Goal: Task Accomplishment & Management: Complete application form

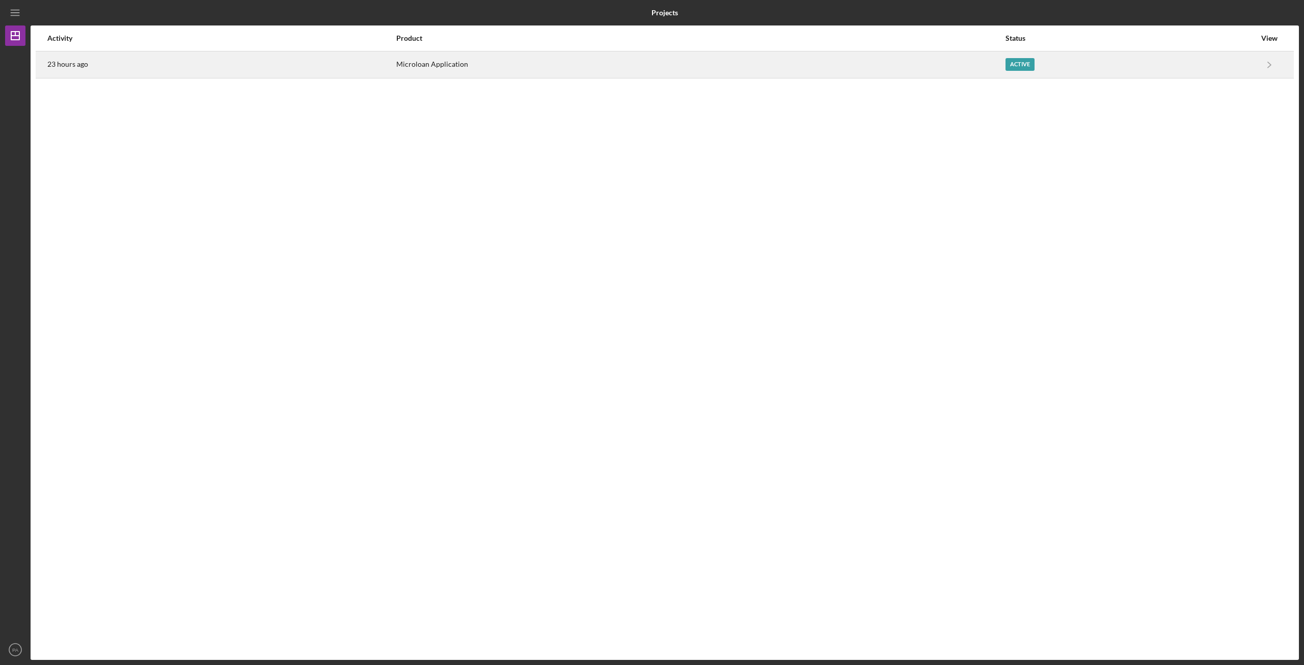
click at [139, 64] on div "23 hours ago" at bounding box center [221, 64] width 348 height 25
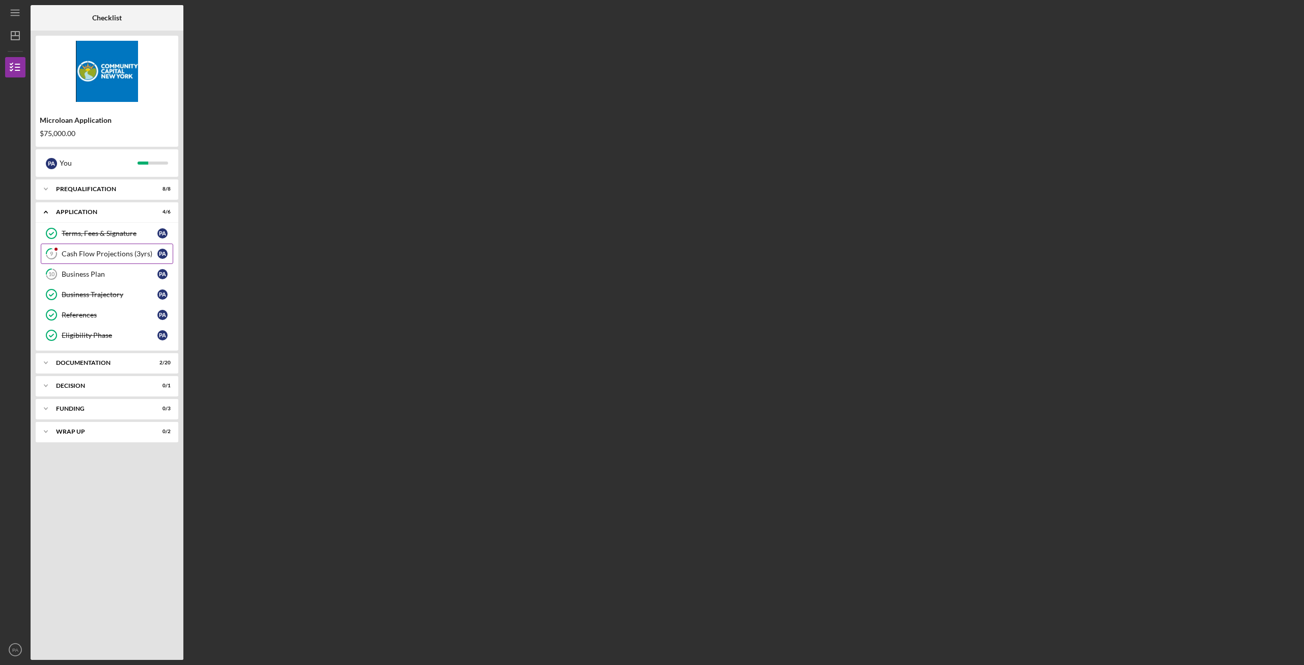
click at [86, 253] on div "Cash Flow Projections (3yrs)" at bounding box center [110, 254] width 96 height 8
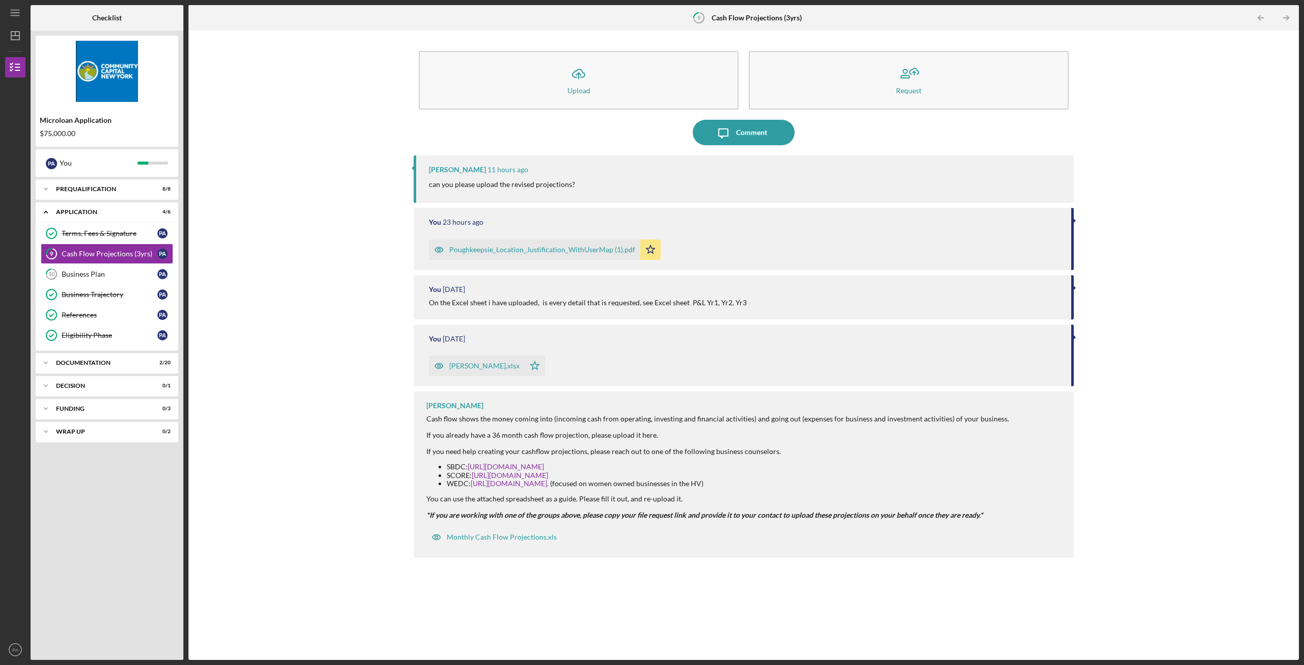
click at [487, 367] on div "[PERSON_NAME].xlsx" at bounding box center [484, 366] width 70 height 8
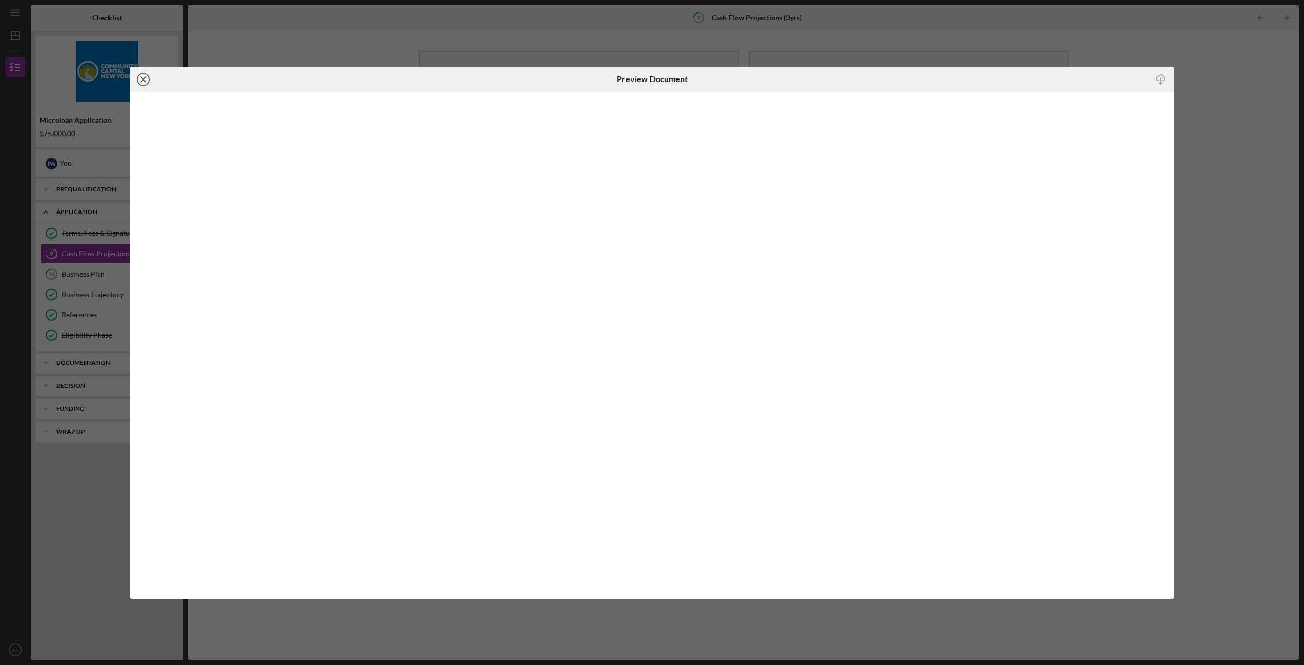
click at [143, 78] on icon "Icon/Close" at bounding box center [142, 79] width 25 height 25
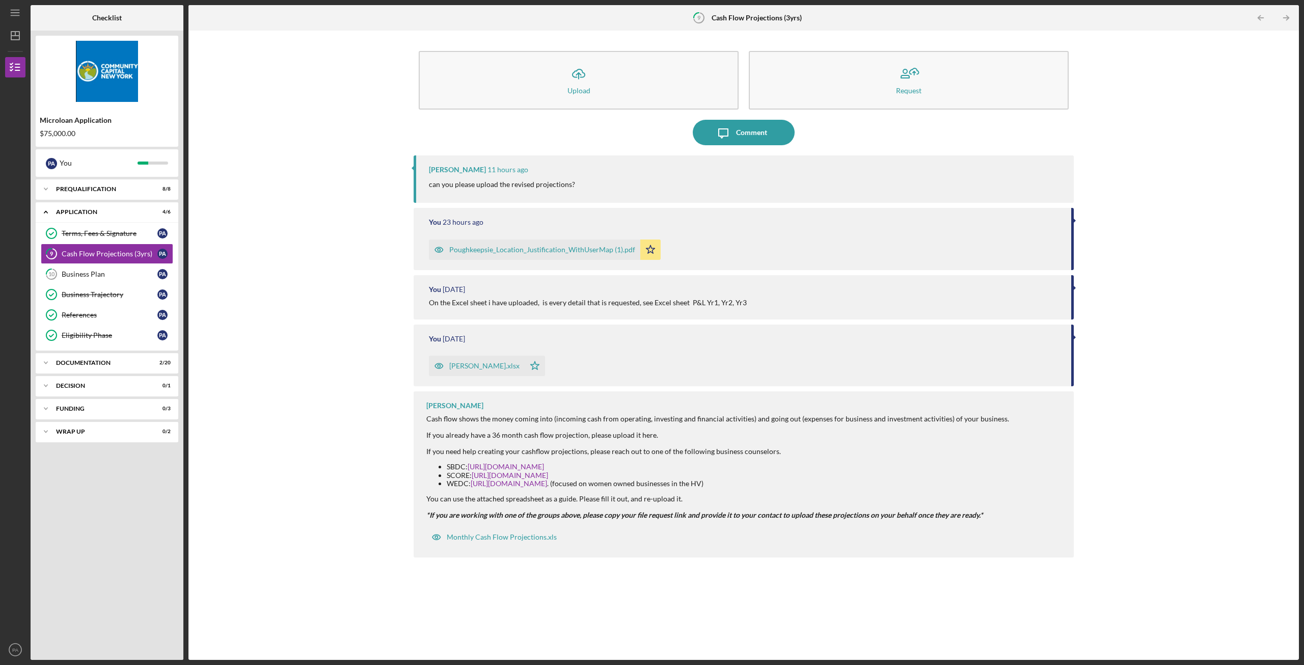
click at [458, 367] on div "[PERSON_NAME].xlsx" at bounding box center [484, 366] width 70 height 8
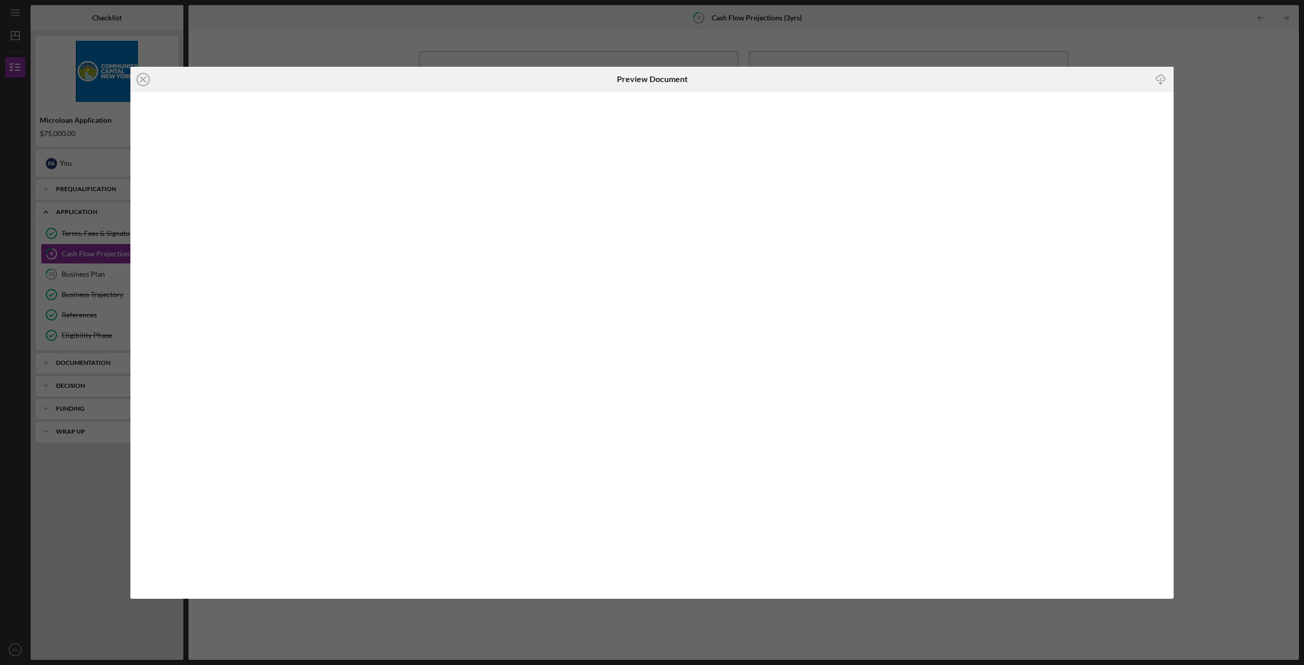
click at [1156, 78] on icon "button" at bounding box center [1160, 78] width 9 height 6
click at [916, 31] on div "Icon/Close Preview Document Icon/Download" at bounding box center [652, 332] width 1304 height 665
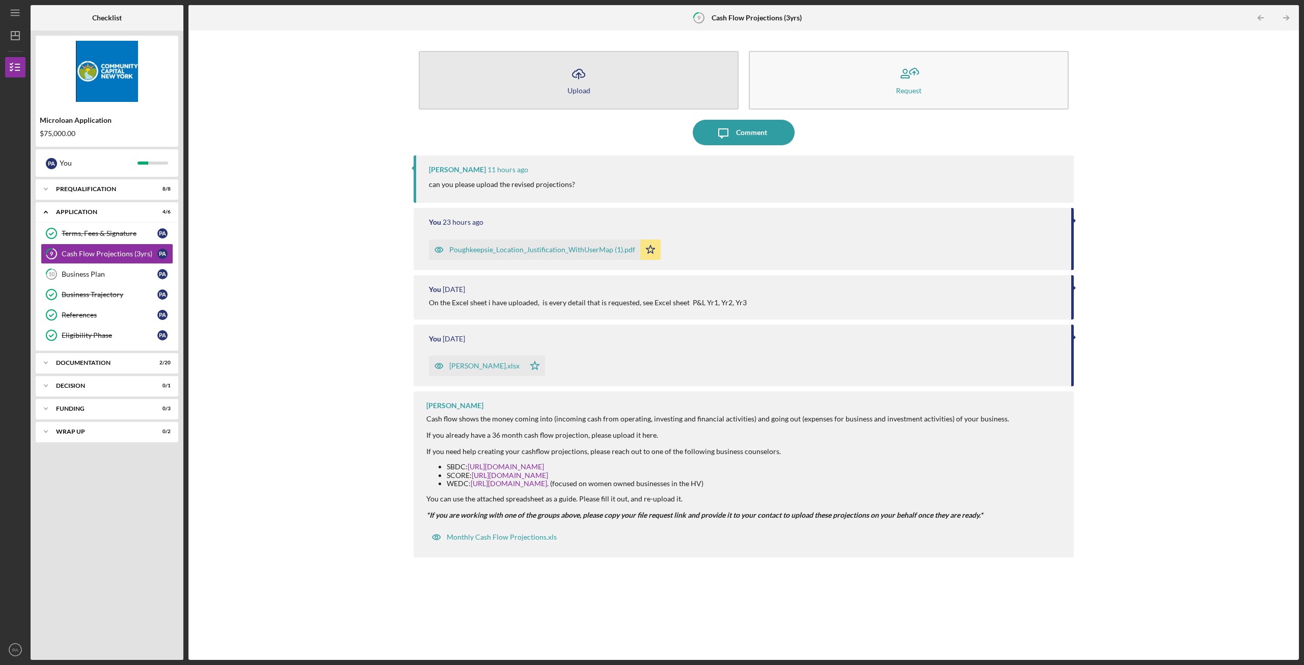
click at [671, 78] on button "Icon/Upload Upload" at bounding box center [579, 80] width 320 height 59
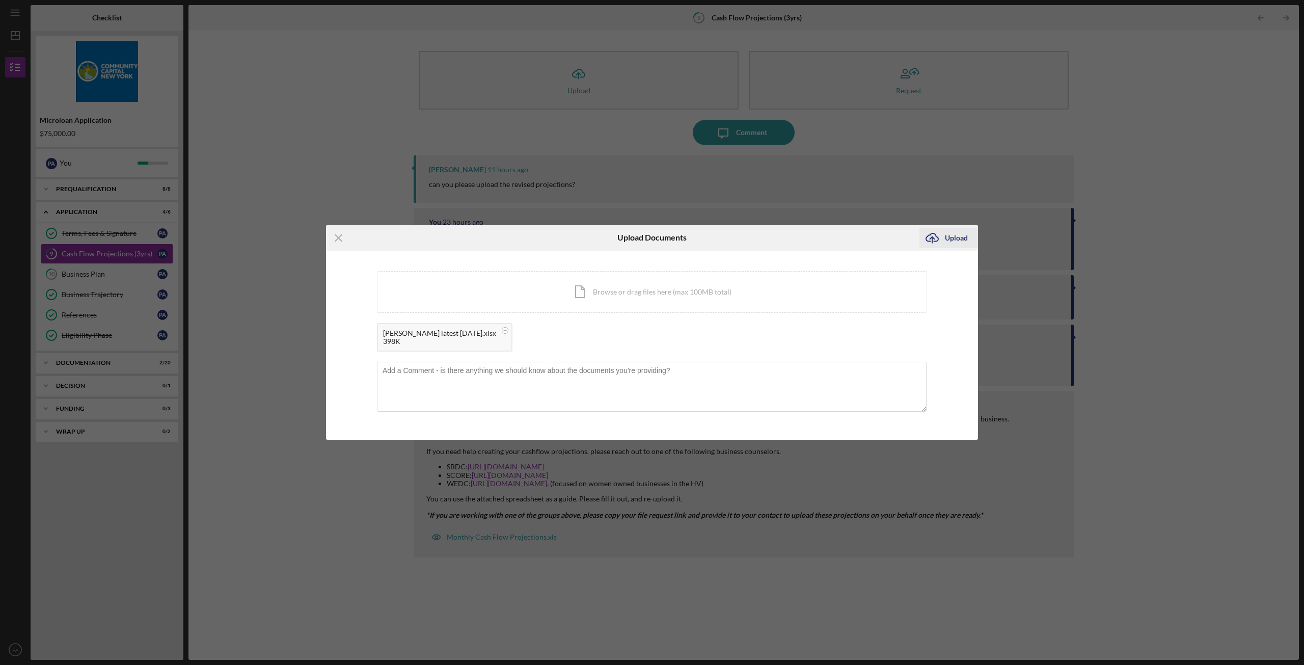
click at [957, 235] on div "Upload" at bounding box center [956, 238] width 23 height 20
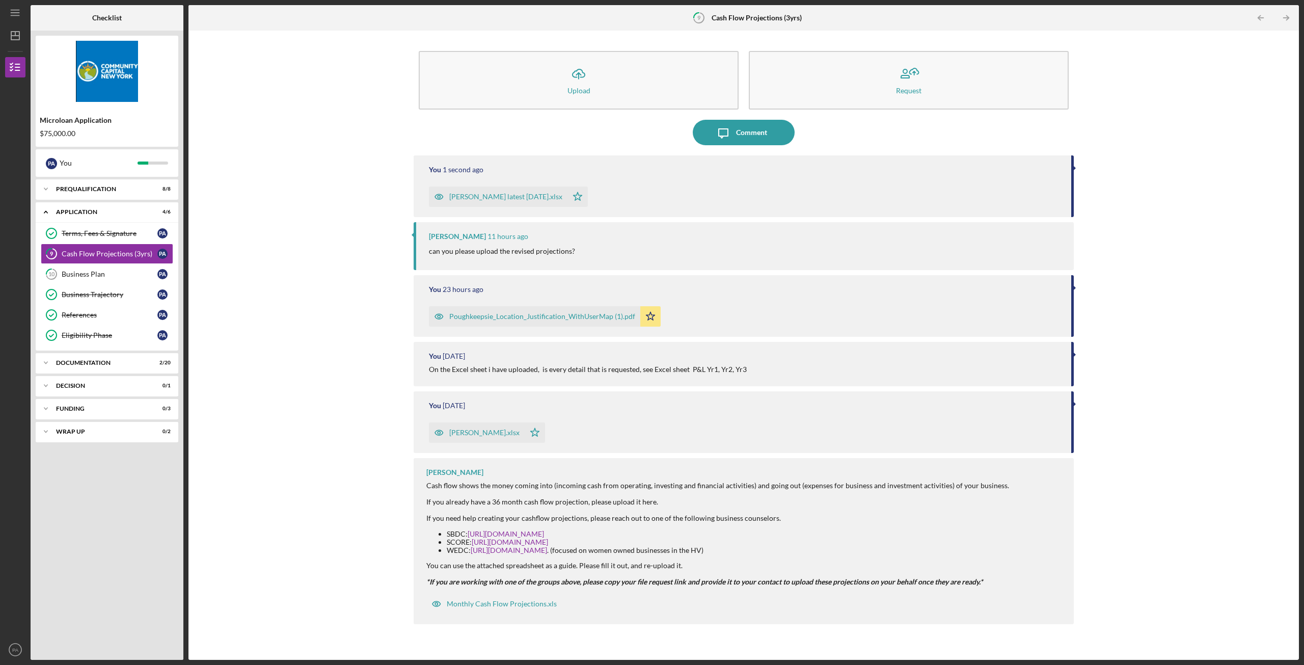
click at [650, 318] on polygon "button" at bounding box center [650, 316] width 9 height 8
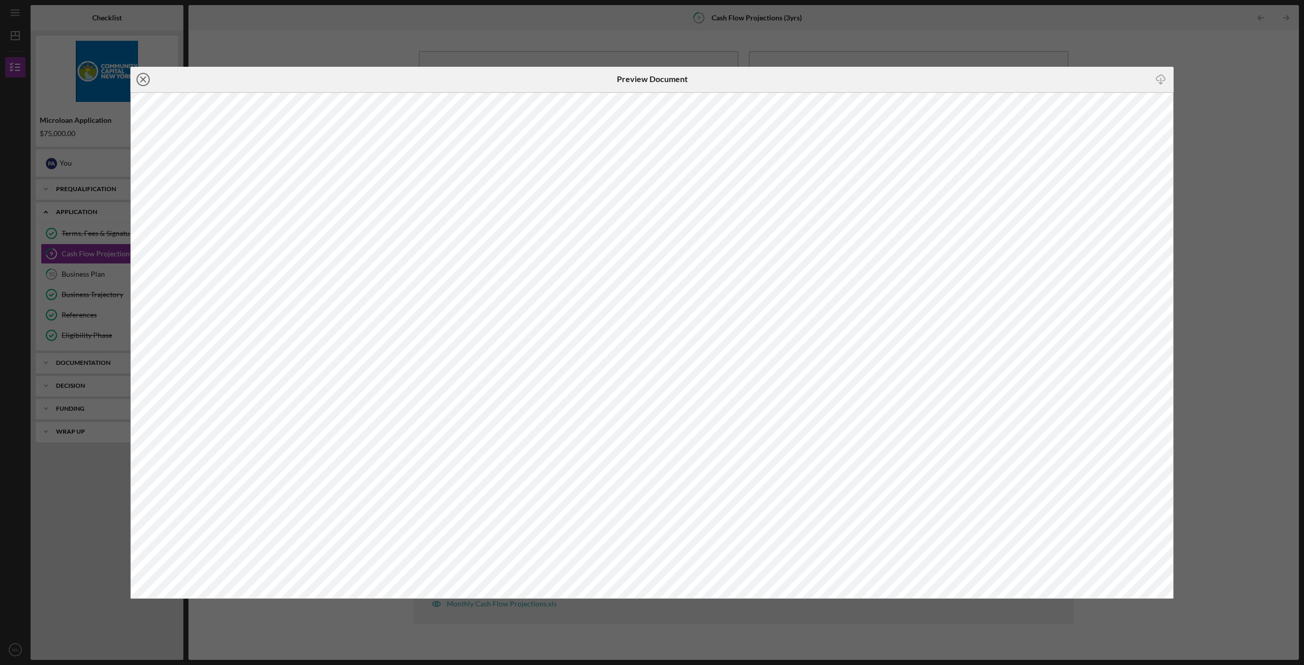
click at [144, 81] on icon "Icon/Close" at bounding box center [142, 79] width 25 height 25
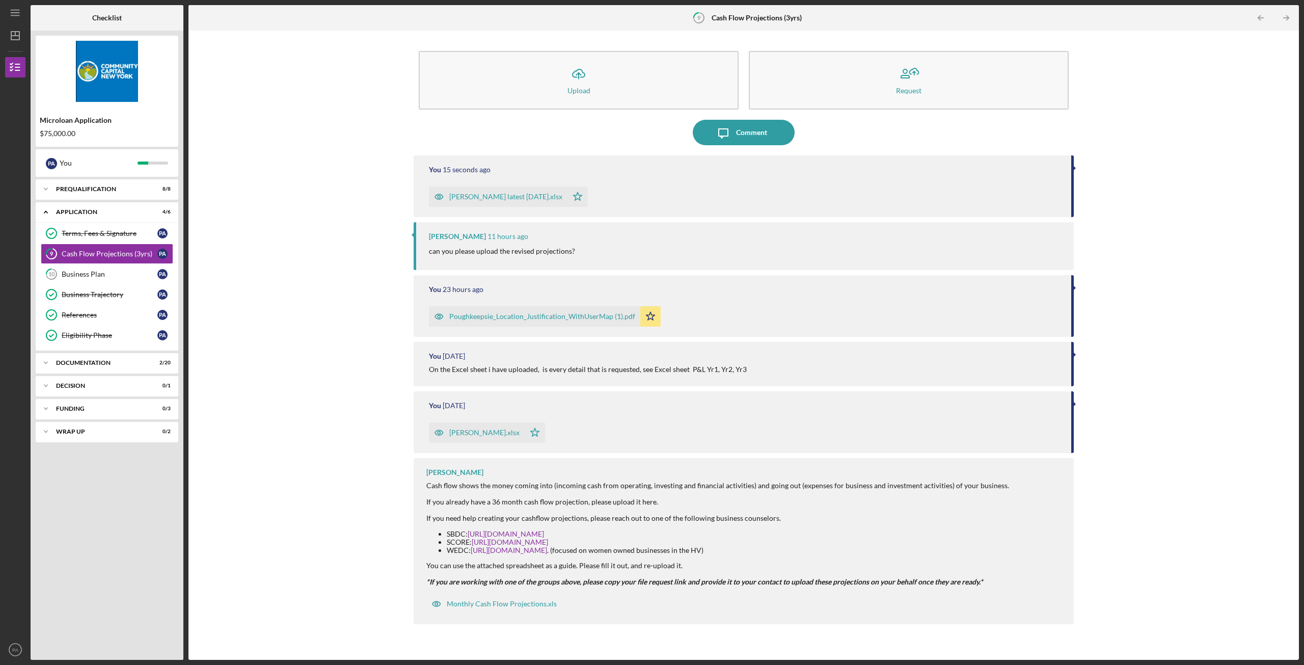
click at [647, 316] on icon "Icon/Star" at bounding box center [650, 316] width 20 height 20
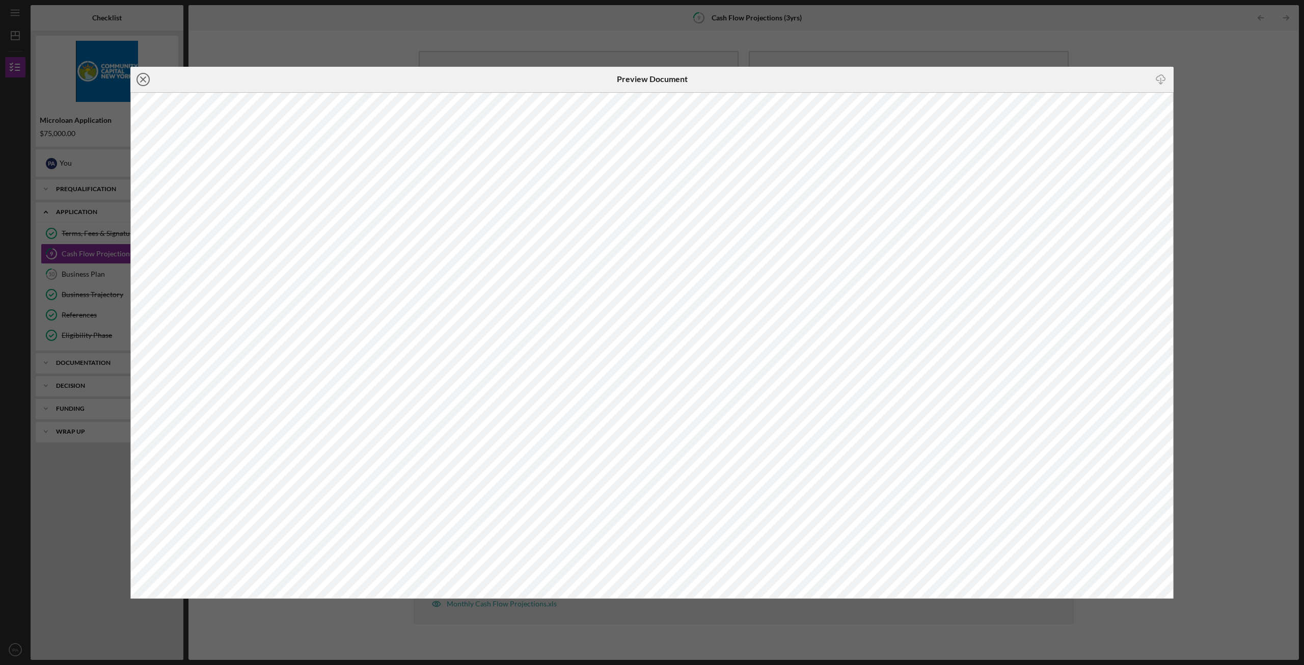
click at [143, 78] on line at bounding box center [143, 79] width 5 height 5
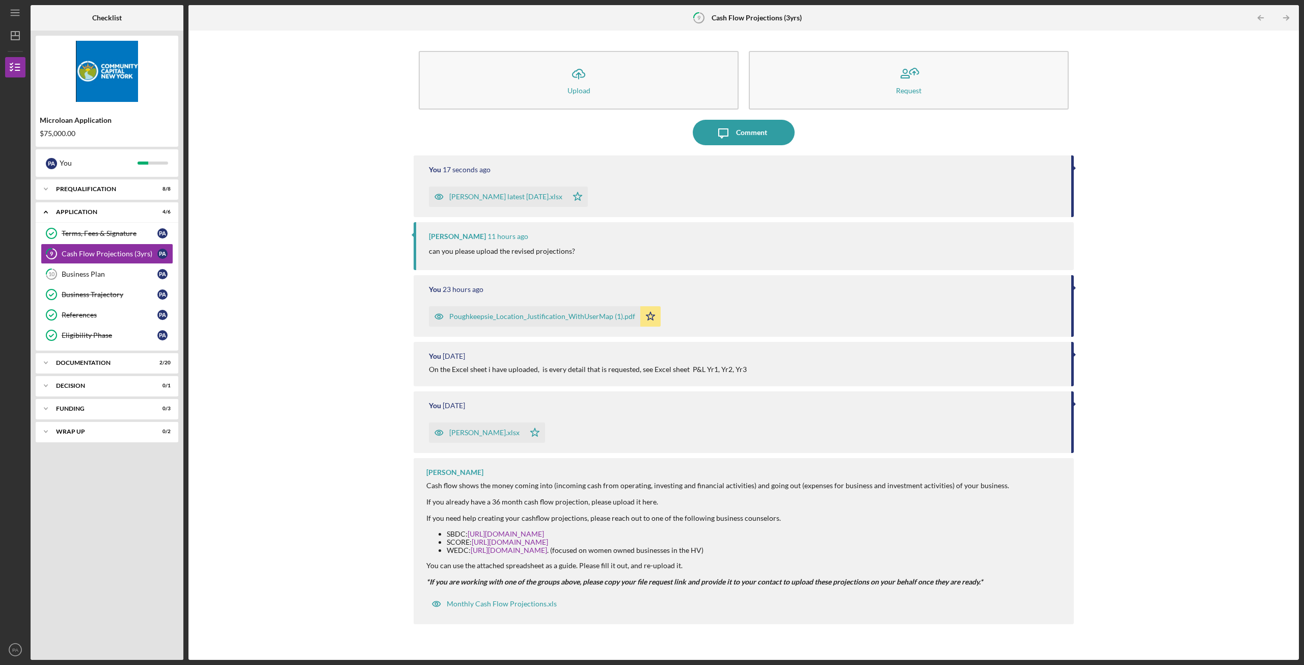
click at [567, 197] on icon "Icon/Star" at bounding box center [577, 196] width 20 height 20
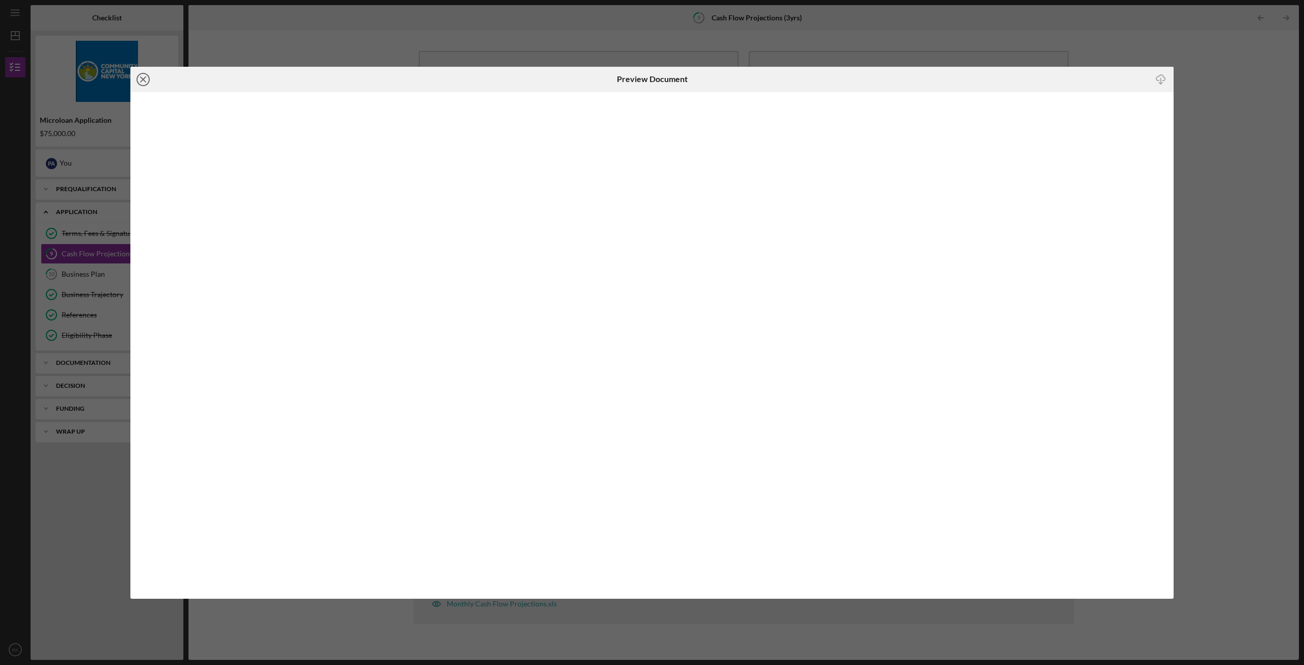
click at [131, 80] on icon "Icon/Close" at bounding box center [142, 79] width 25 height 25
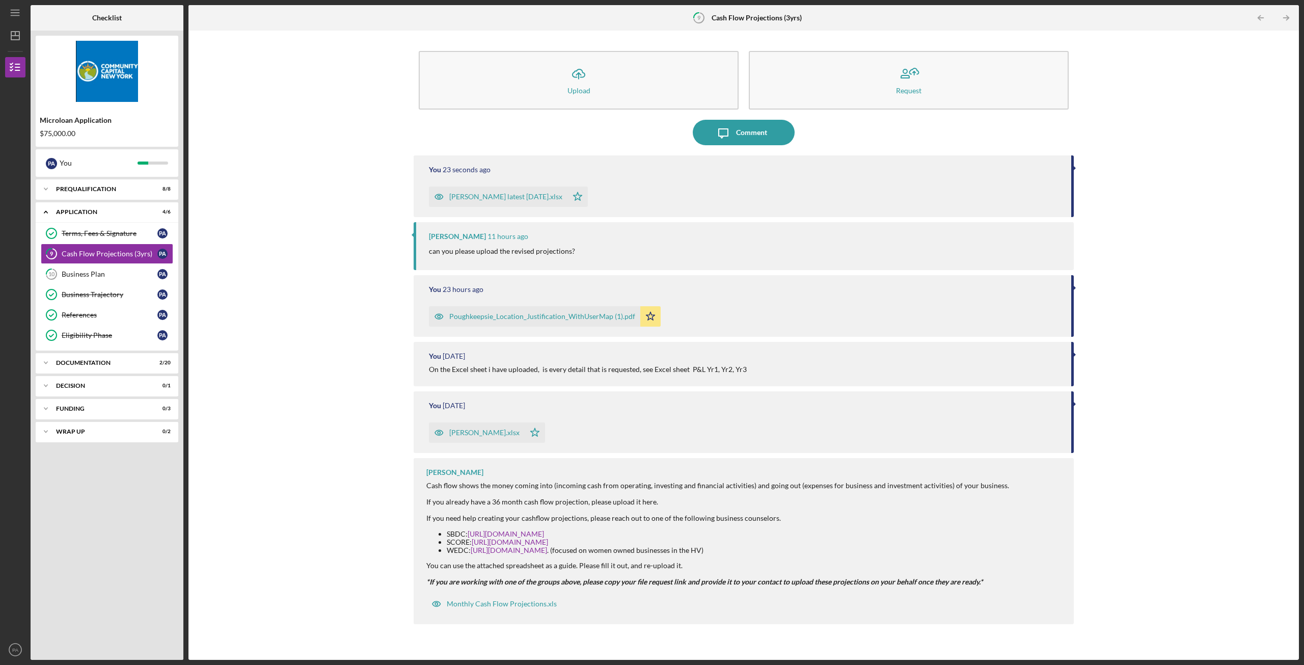
click at [439, 316] on icon "button" at bounding box center [439, 316] width 20 height 20
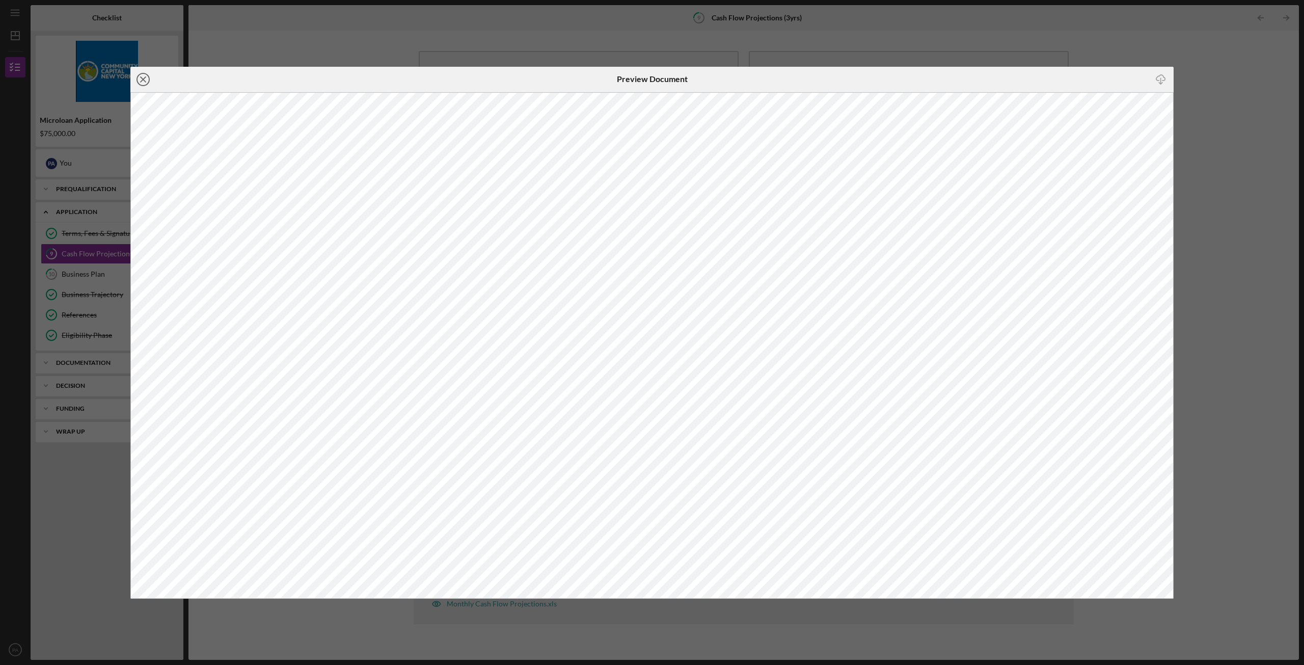
click at [141, 78] on icon "Icon/Close" at bounding box center [142, 79] width 25 height 25
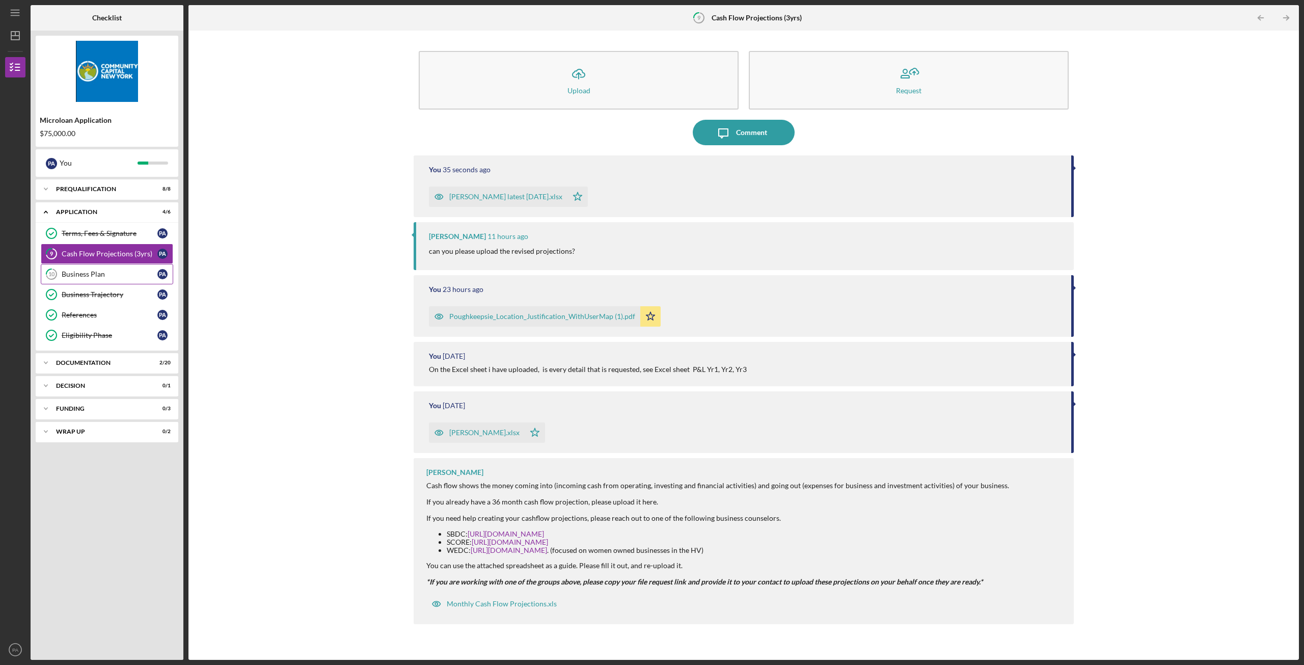
click at [82, 276] on div "Business Plan" at bounding box center [110, 274] width 96 height 8
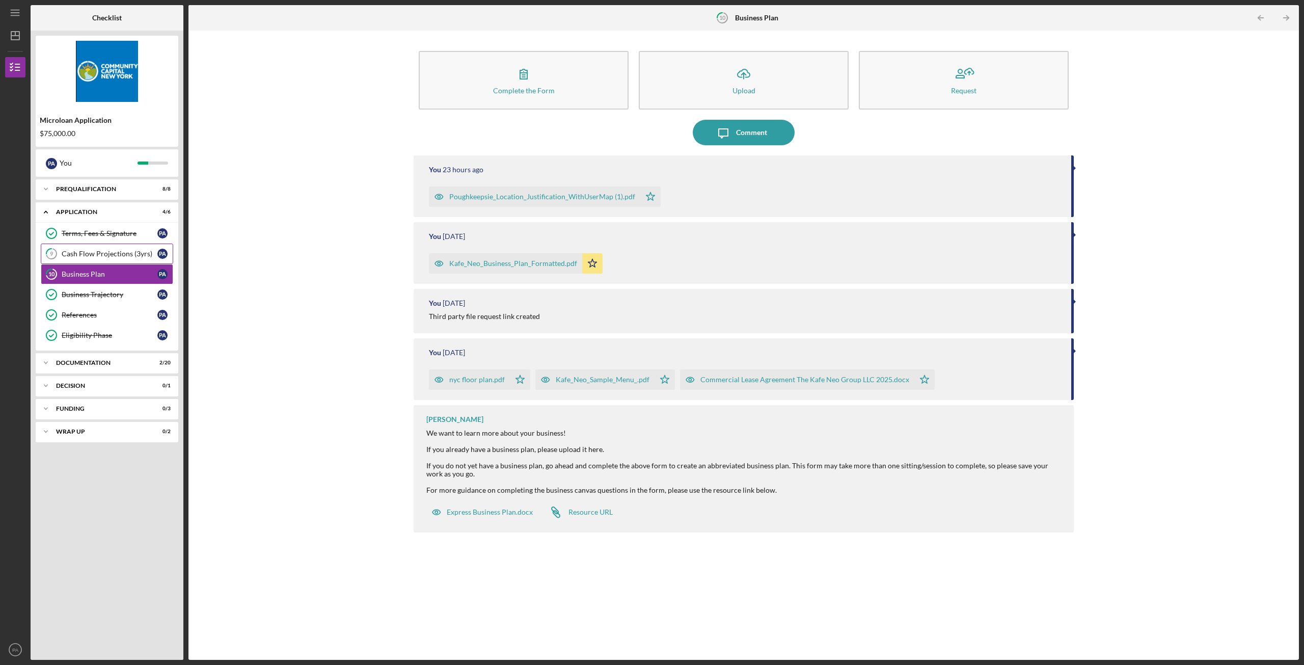
click at [79, 252] on div "Cash Flow Projections (3yrs)" at bounding box center [110, 254] width 96 height 8
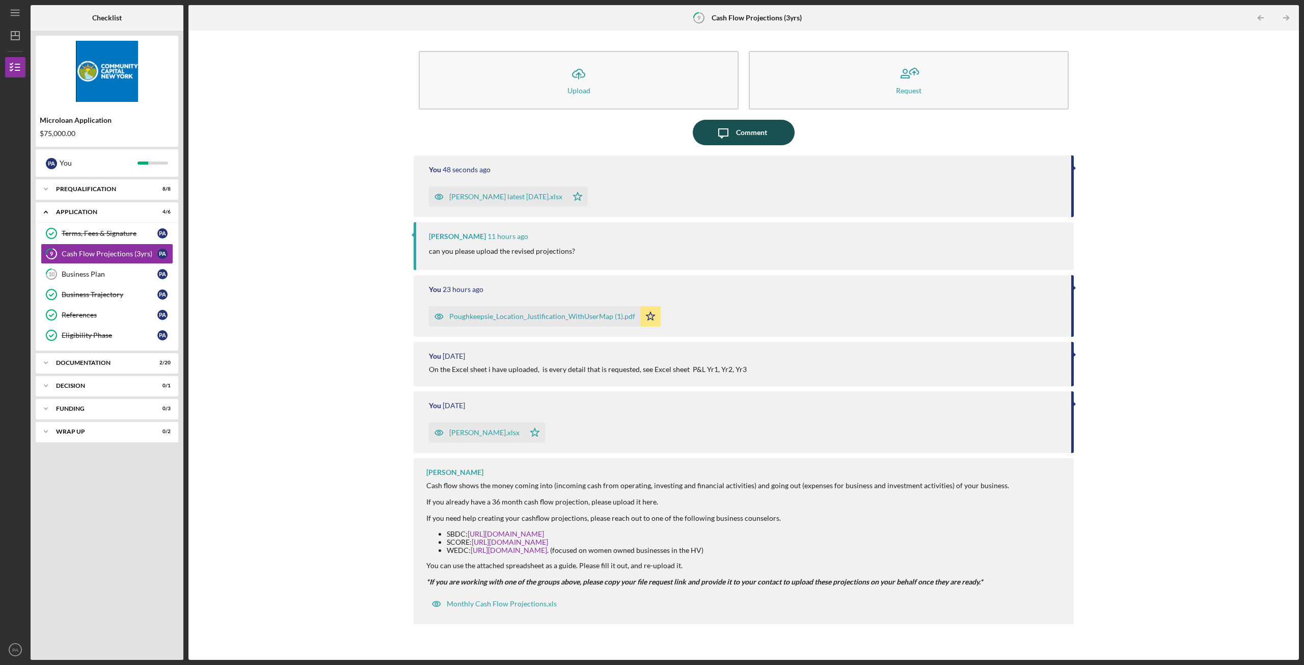
click at [752, 138] on div "Comment" at bounding box center [751, 132] width 31 height 25
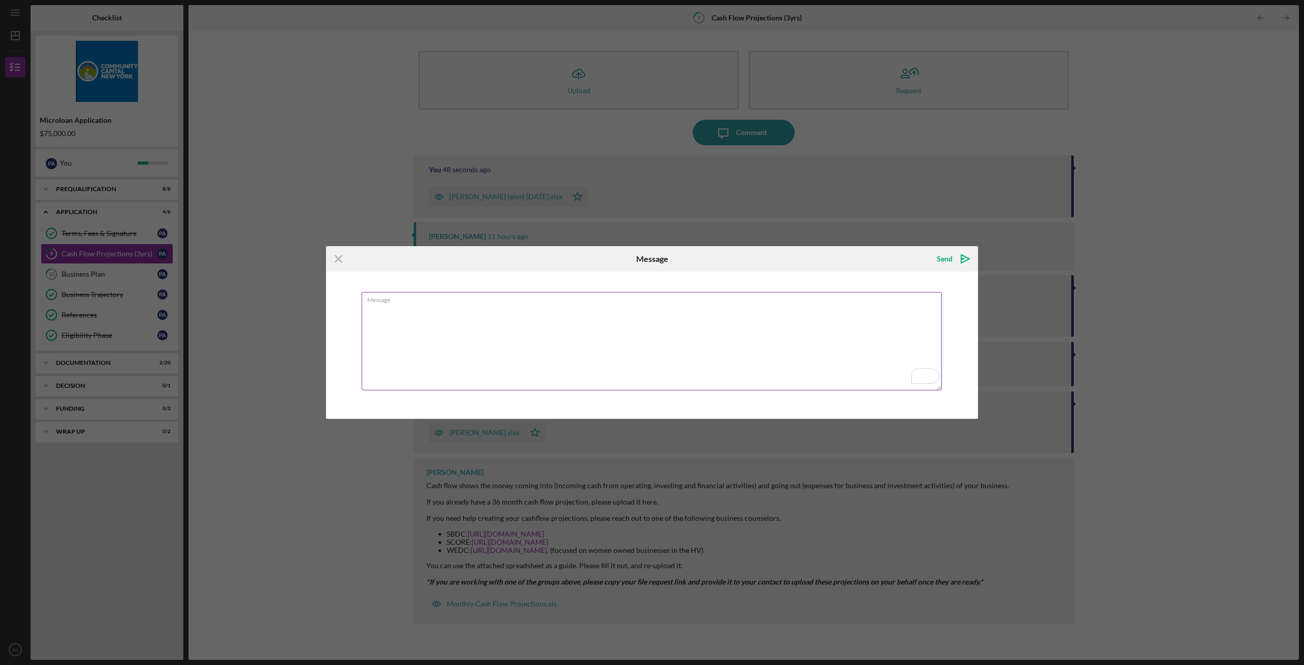
click at [469, 326] on textarea "Message" at bounding box center [652, 341] width 580 height 98
type textarea "i incread the cost by a lot like you suggested , still the numbers make sense"
drag, startPoint x: 609, startPoint y: 311, endPoint x: 157, endPoint y: 311, distance: 451.3
click at [157, 311] on div "Icon/Menu Close Message Send Icon/icon-invite-send Message i incread the cost b…" at bounding box center [652, 332] width 1304 height 665
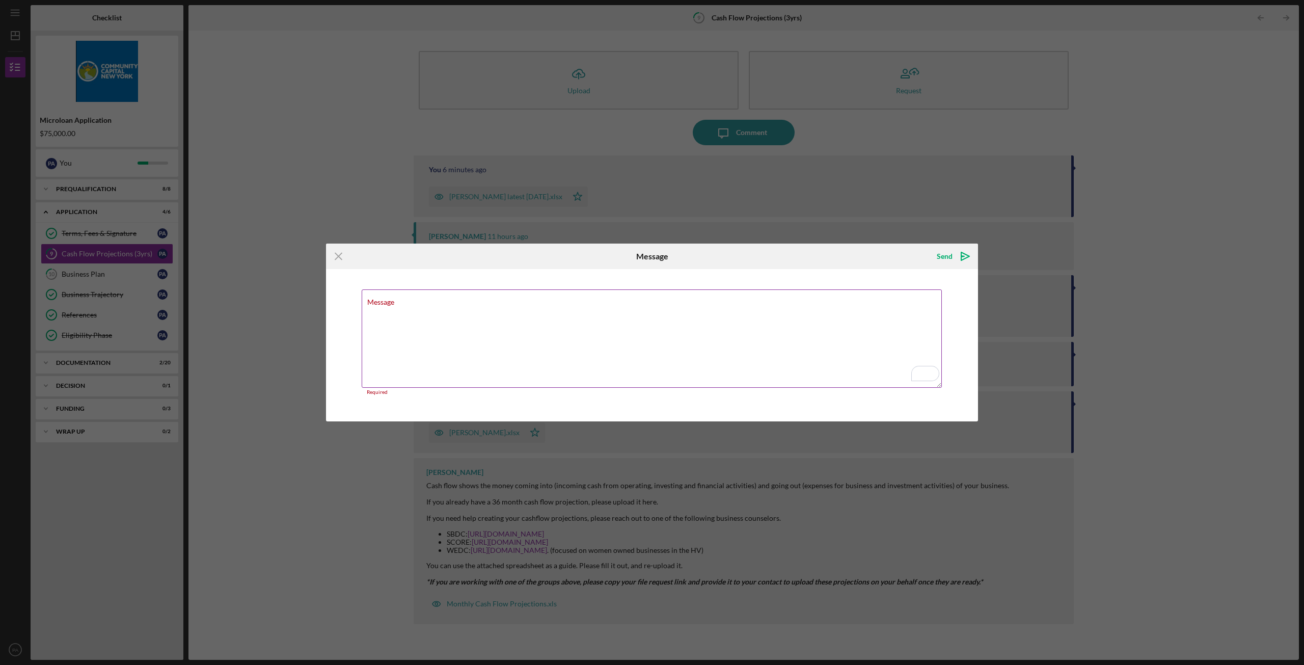
click at [436, 318] on textarea "Message" at bounding box center [652, 338] width 580 height 98
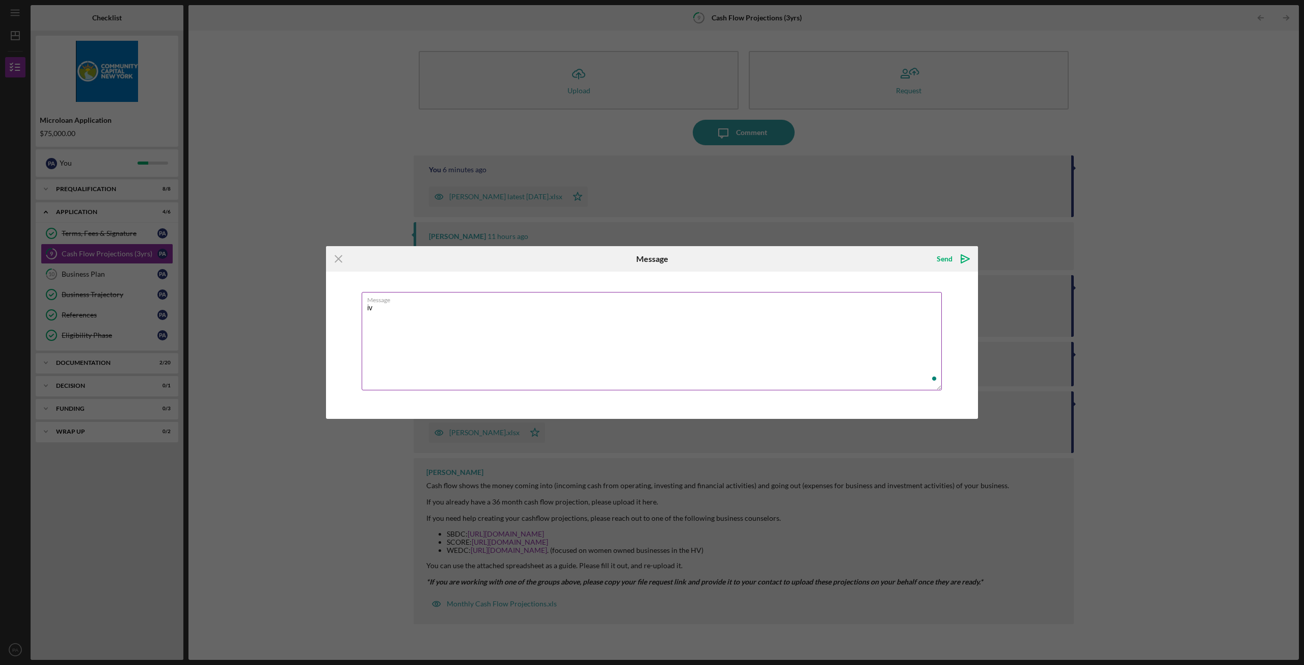
type textarea "i"
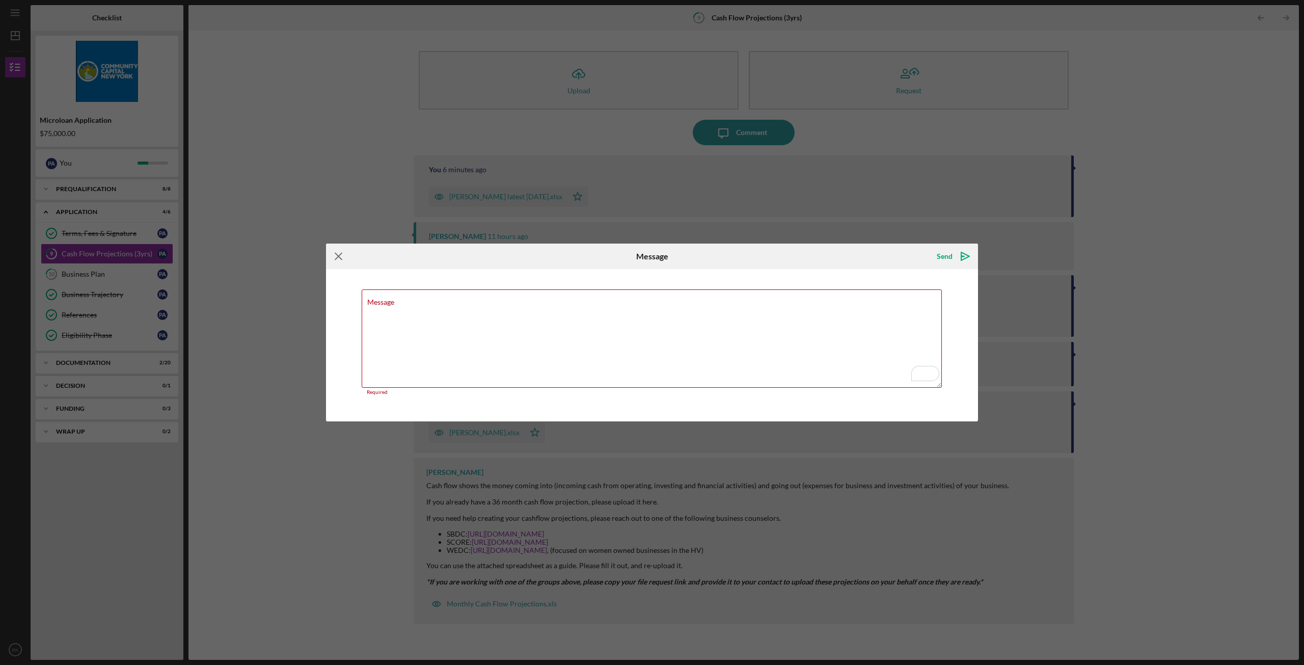
click at [340, 254] on line at bounding box center [338, 256] width 7 height 7
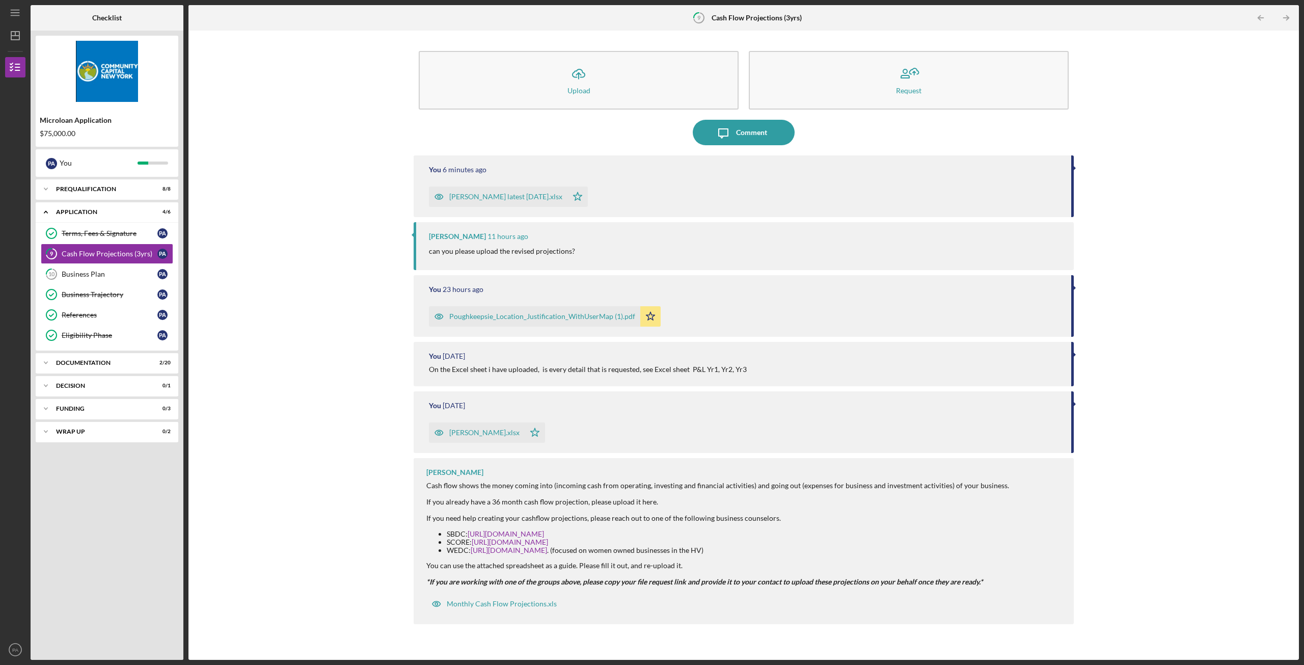
click at [498, 198] on div "[PERSON_NAME] latest [DATE].xlsx" at bounding box center [505, 197] width 113 height 8
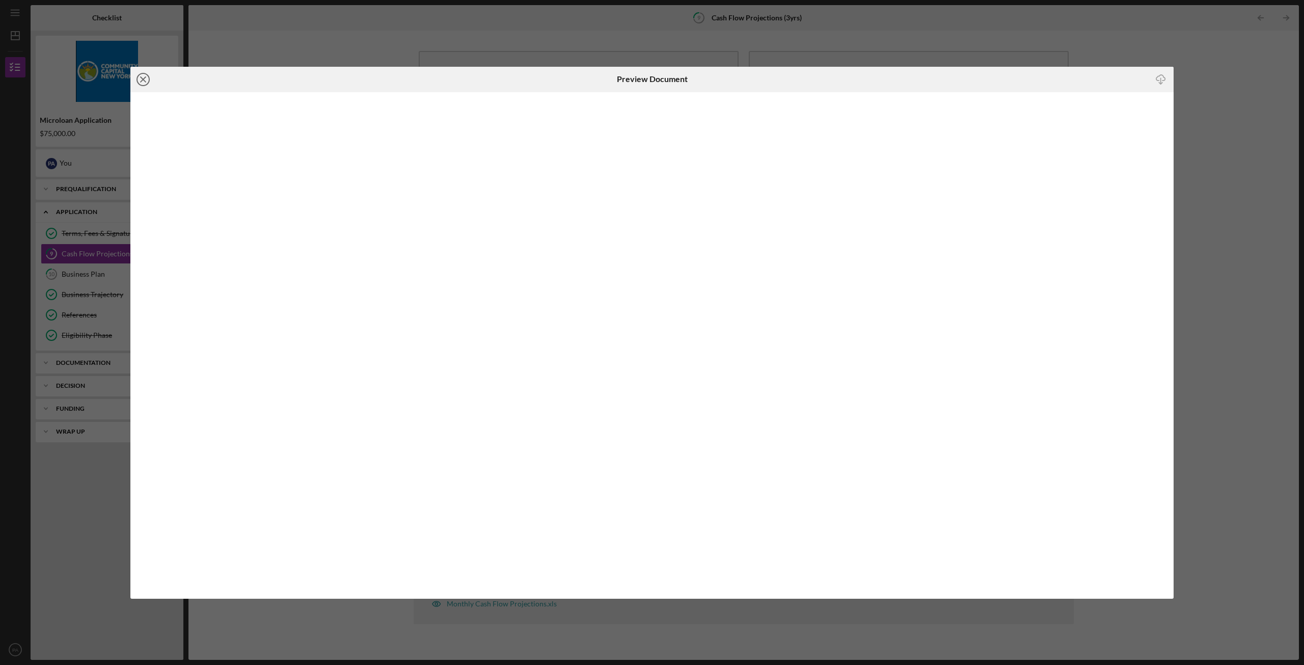
click at [141, 81] on line at bounding box center [143, 79] width 5 height 5
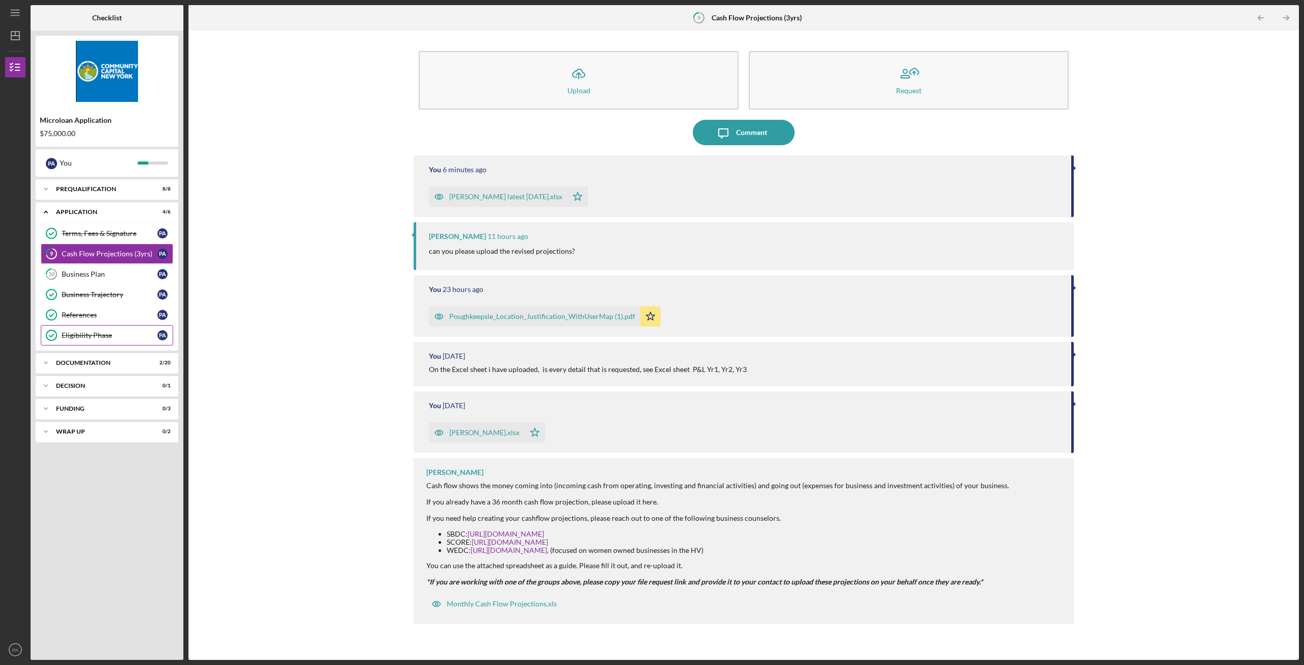
click at [105, 334] on div "Eligibility Phase" at bounding box center [110, 335] width 96 height 8
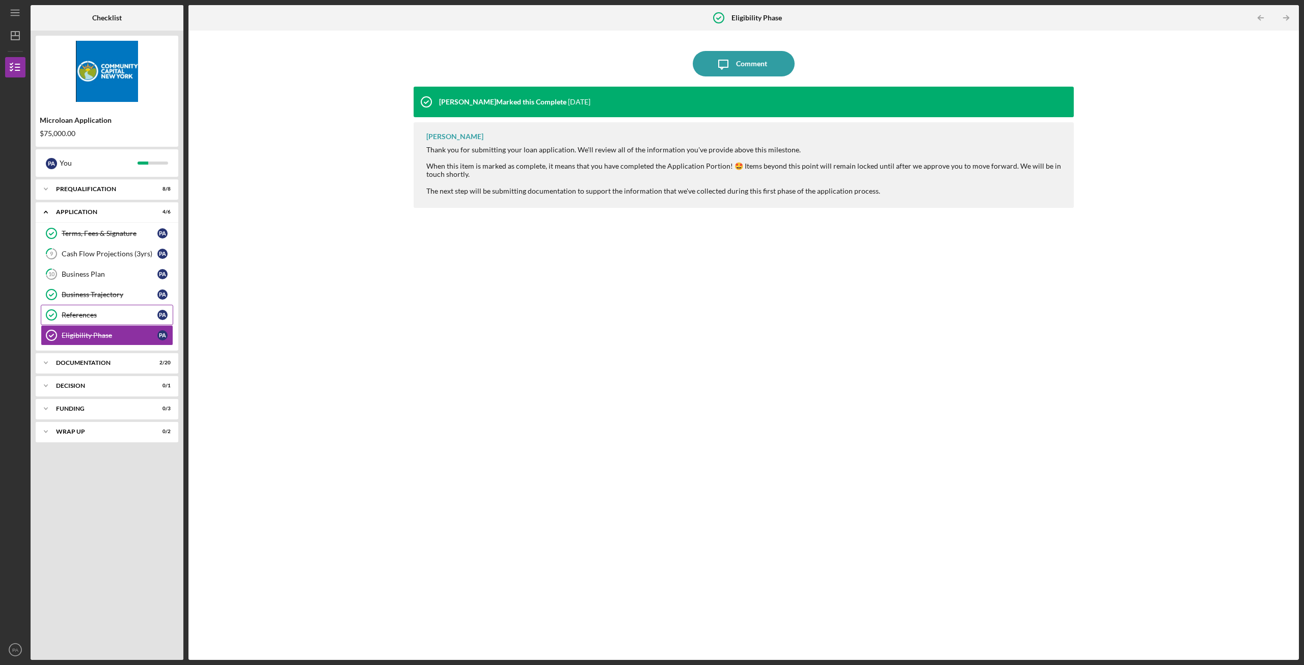
click at [101, 308] on link "References References P A" at bounding box center [107, 315] width 132 height 20
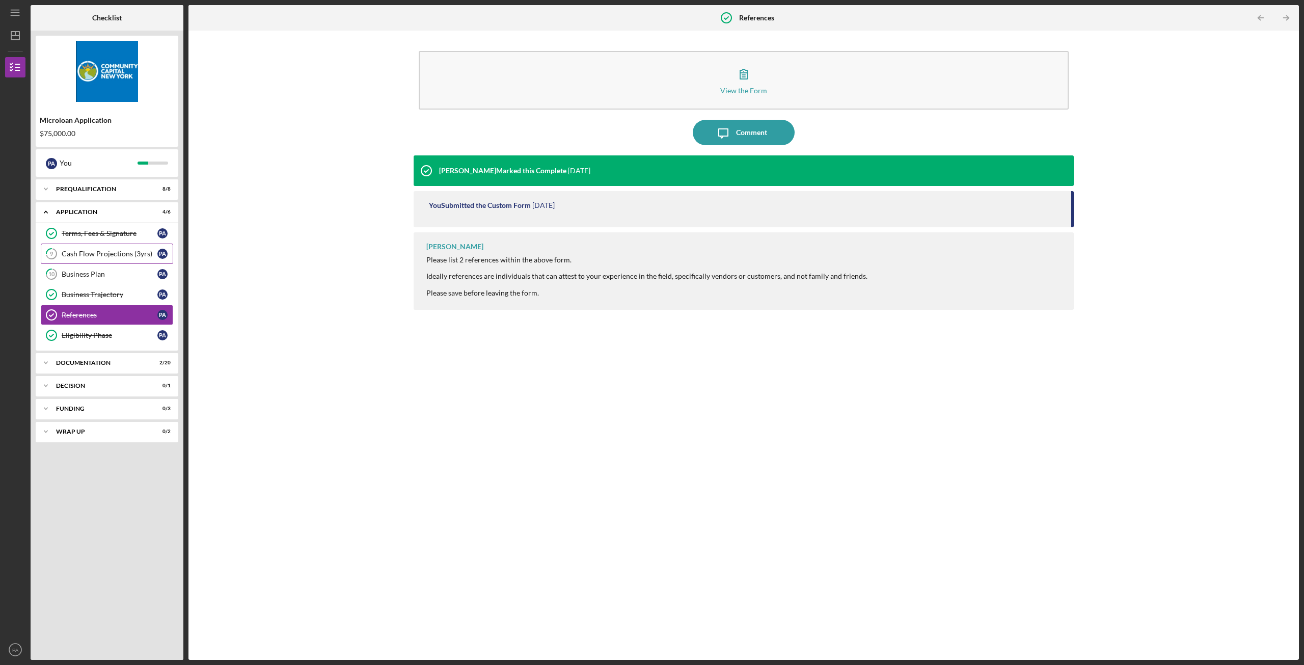
click at [101, 248] on link "9 Cash Flow Projections (3yrs) P A" at bounding box center [107, 254] width 132 height 20
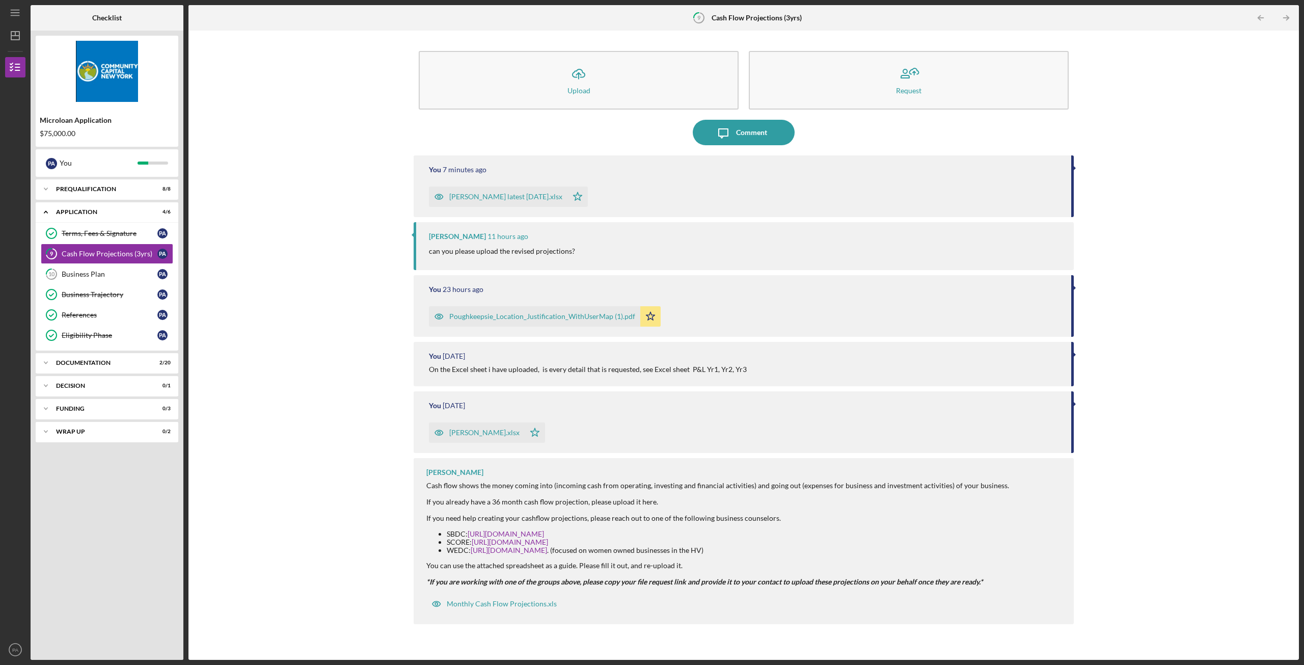
click at [463, 197] on div "[PERSON_NAME] latest [DATE].xlsx" at bounding box center [505, 197] width 113 height 8
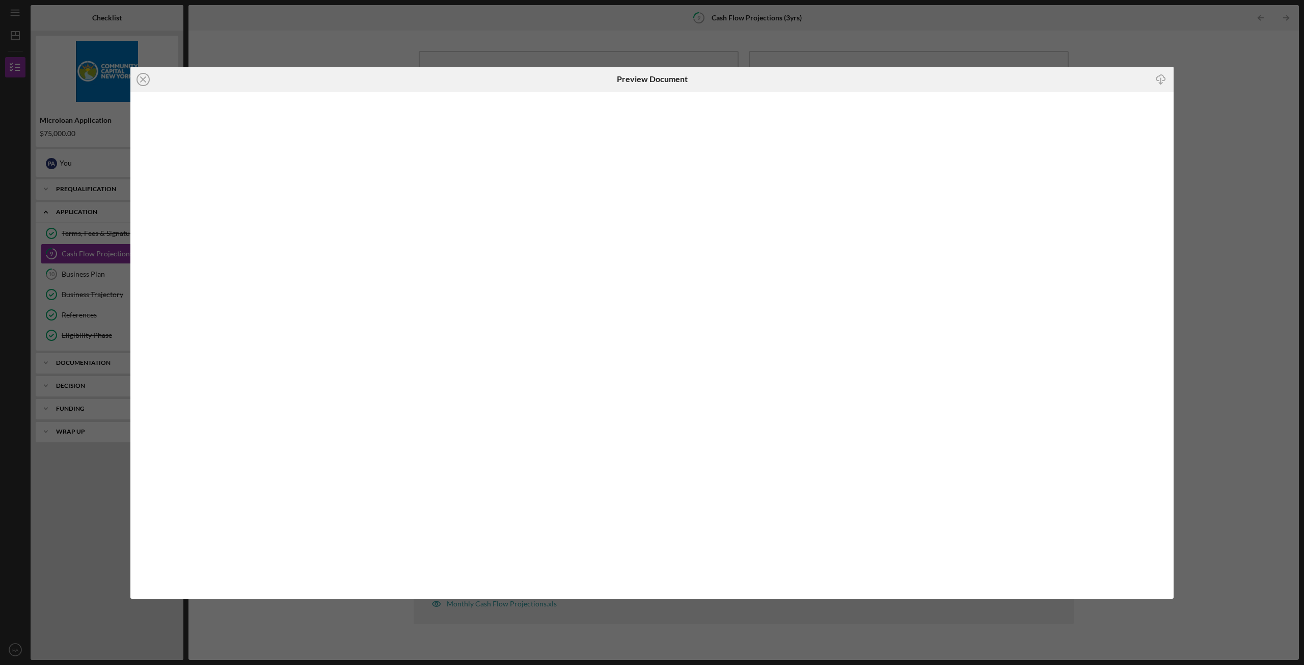
click at [1002, 620] on div "Icon/Close Preview Document Icon/Download" at bounding box center [652, 332] width 1304 height 665
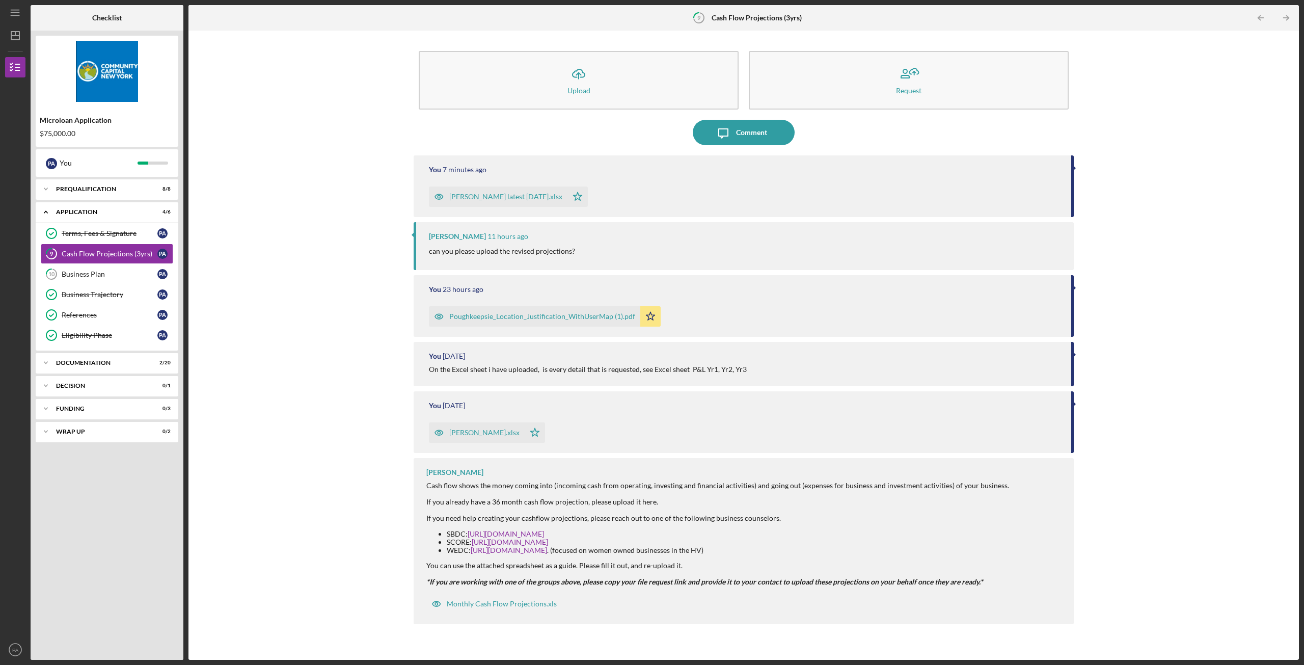
click at [479, 439] on div "[PERSON_NAME].xlsx" at bounding box center [477, 432] width 96 height 20
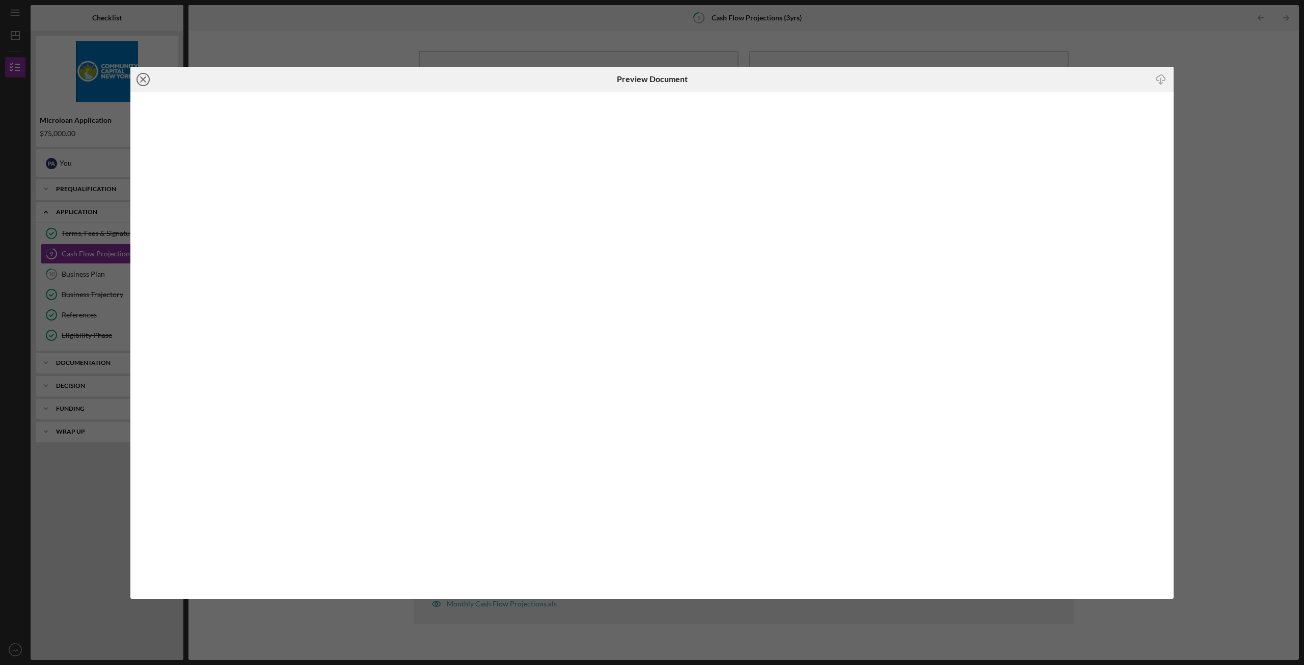
click at [145, 77] on line at bounding box center [143, 79] width 5 height 5
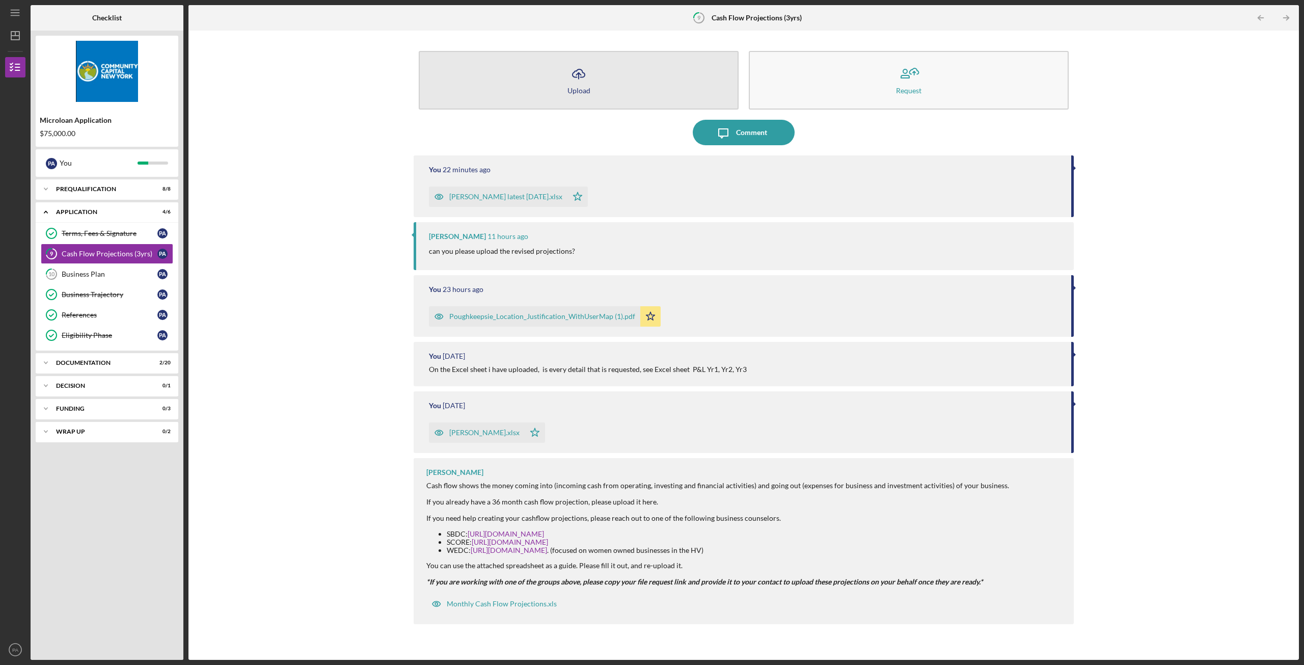
click at [644, 69] on button "Icon/Upload Upload" at bounding box center [579, 80] width 320 height 59
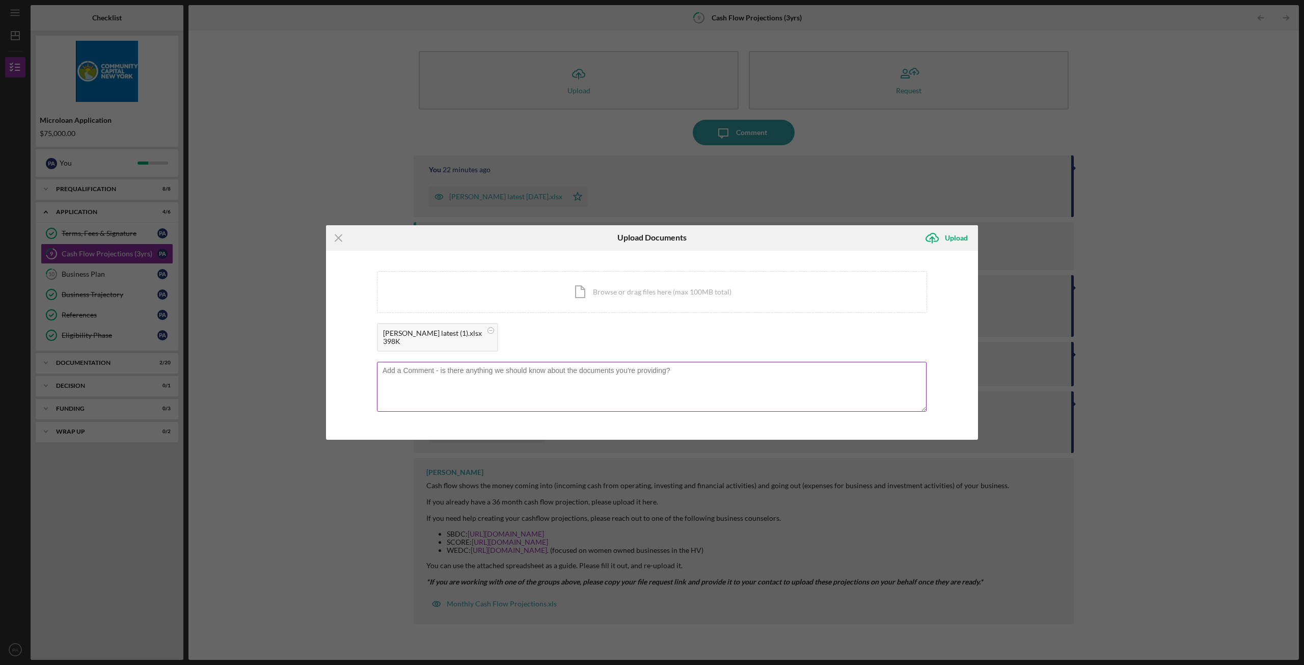
click at [498, 384] on textarea at bounding box center [652, 387] width 550 height 50
click at [483, 371] on textarea "i fixed some taxes and payroll incease over year1-3 dissregard" at bounding box center [652, 387] width 550 height 50
click at [574, 370] on textarea "i fixed some taxes and payroll increase over year1-3 dissregard" at bounding box center [652, 387] width 550 height 50
click at [567, 368] on textarea "i fixed some taxes and payroll increase over year1-3 dissregard" at bounding box center [652, 387] width 550 height 50
click at [580, 371] on textarea "i fixed some taxes and payroll increase over year1-3 disregard" at bounding box center [652, 387] width 550 height 50
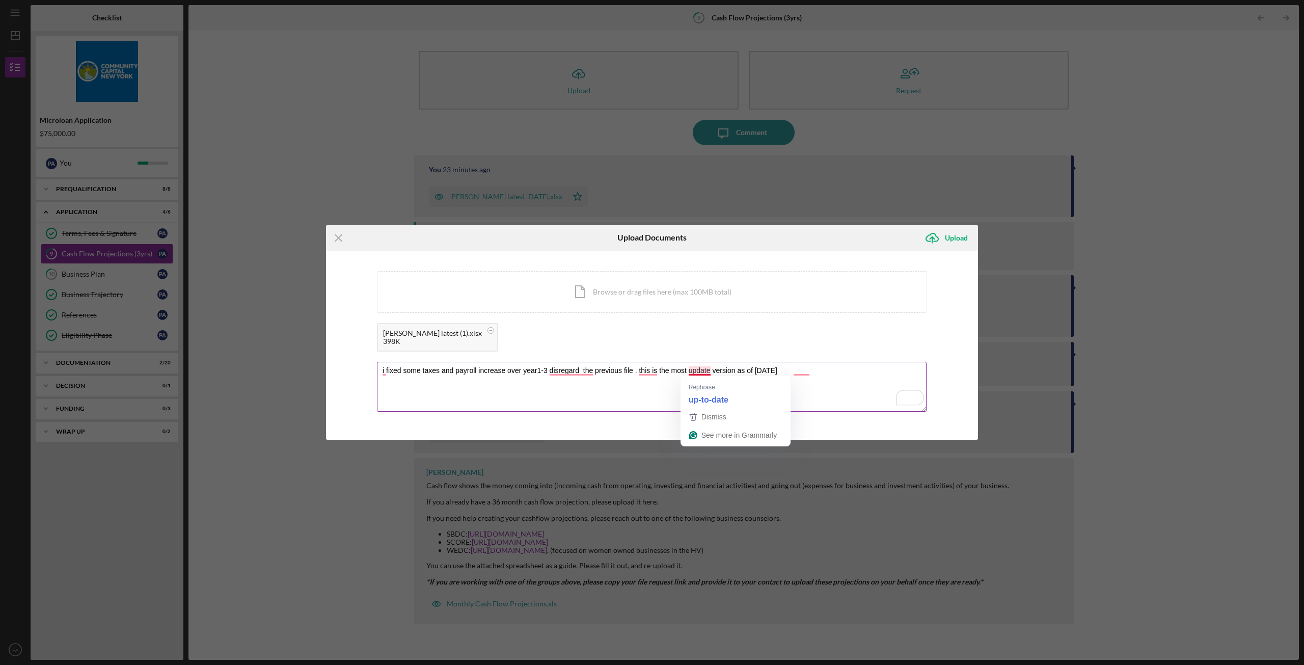
click at [696, 371] on textarea "i fixed some taxes and payroll increase over year1-3 disregard the previous fil…" at bounding box center [652, 387] width 550 height 50
click at [651, 368] on textarea "i fixed some taxes and payroll increase over year1-3 disregard the previous fil…" at bounding box center [652, 387] width 550 height 50
click at [568, 365] on label at bounding box center [655, 364] width 544 height 4
click at [568, 365] on textarea "i fixed some taxes and payroll increase over year1-3 disregard the previous fil…" at bounding box center [652, 387] width 550 height 50
click at [570, 370] on textarea "i fixed some taxes and payroll increase over year1-3 disregard the previous fil…" at bounding box center [652, 387] width 550 height 50
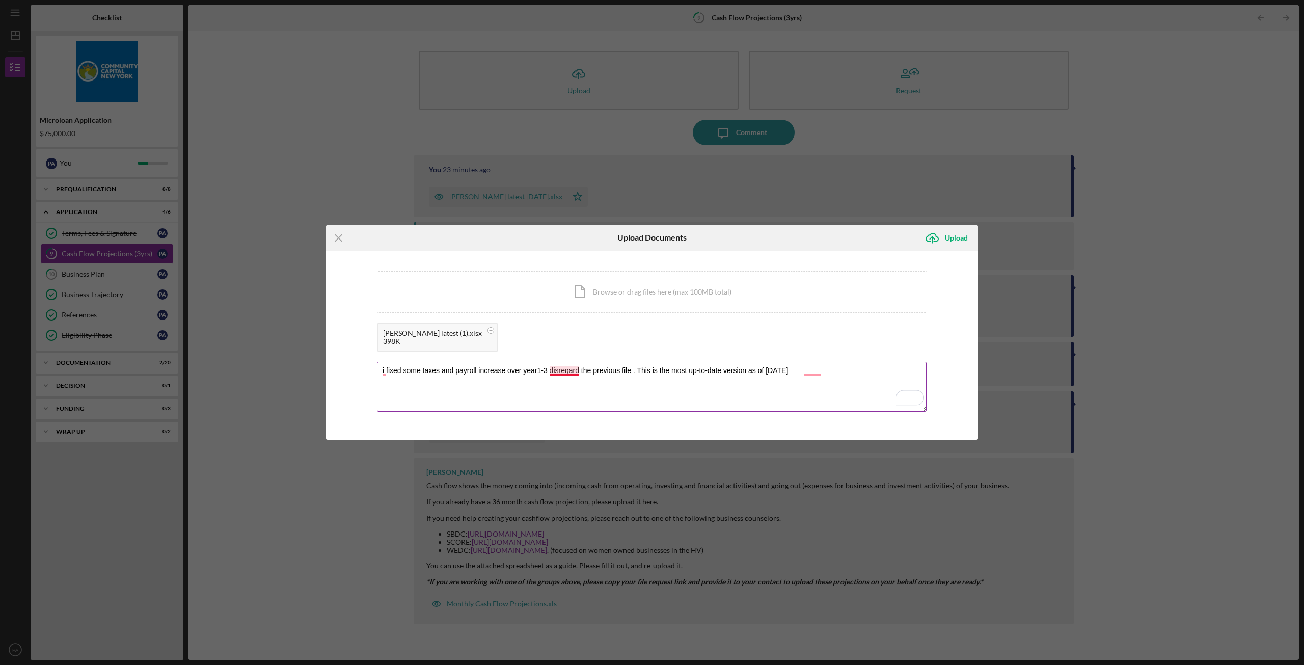
click at [559, 370] on textarea "i fixed some taxes and payroll increase over year1-3 disregard the previous fil…" at bounding box center [652, 387] width 550 height 50
click at [584, 398] on textarea "i fixed some taxes and payroll increase over year1-3. Disregard the previous fi…" at bounding box center [652, 387] width 550 height 50
click at [525, 373] on textarea "i fixed some taxes and payroll increase over year1-3. Disregard the previous fi…" at bounding box center [652, 387] width 550 height 50
click at [483, 372] on textarea "i fixed some taxes and payroll increase over the years 1- 3. Disregard the prev…" at bounding box center [652, 387] width 550 height 50
click at [386, 373] on textarea "i fixed some taxes and payroll increases over the years 1- 3. Disregard the pre…" at bounding box center [652, 387] width 550 height 50
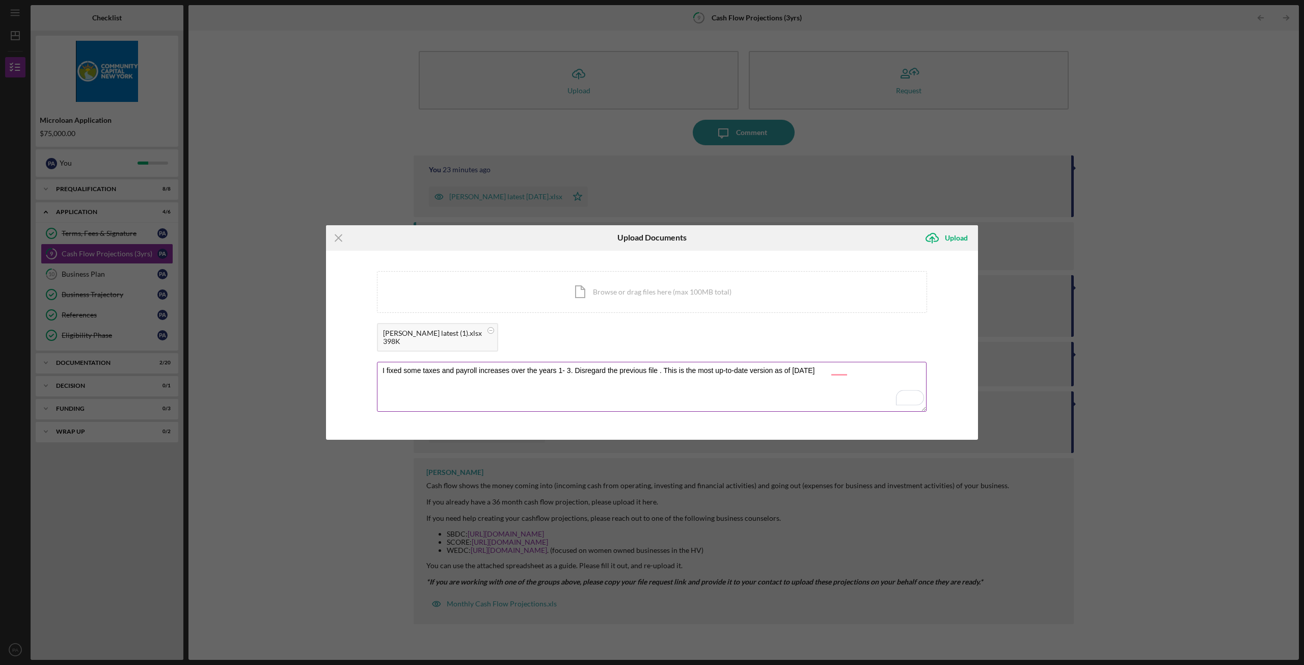
click at [436, 391] on textarea "I fixed some taxes and payroll increases over the years 1- 3. Disregard the pre…" at bounding box center [652, 387] width 550 height 50
type textarea "I fixed some taxes and payroll increases over the years 1- 3. Disregard the pre…"
click at [956, 239] on div "Upload" at bounding box center [956, 238] width 23 height 20
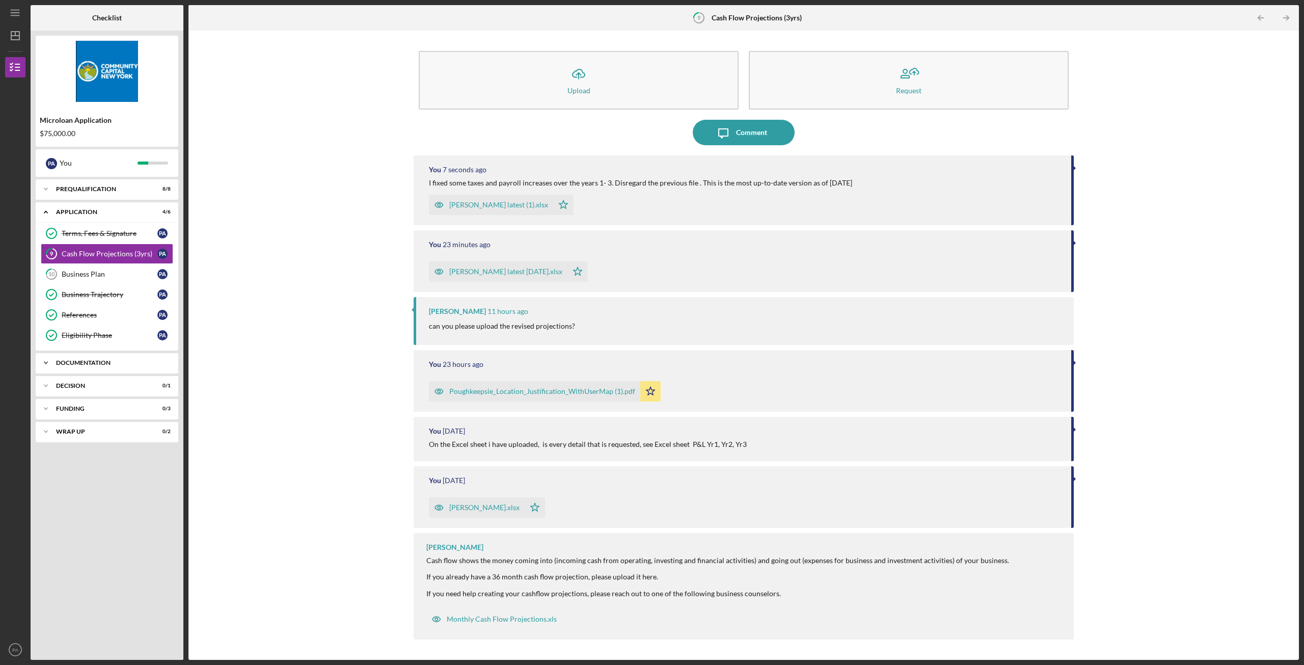
click at [86, 366] on div "Icon/Expander Documentation 2 / 20" at bounding box center [107, 363] width 143 height 20
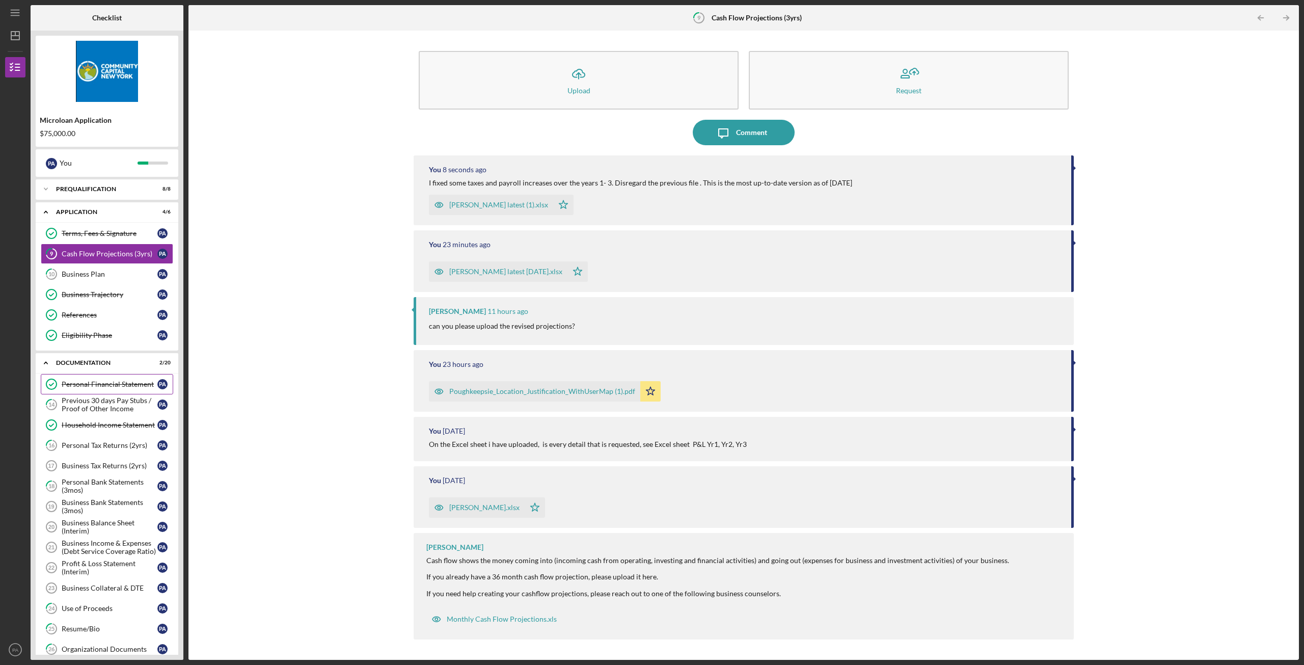
click at [110, 386] on div "Personal Financial Statement" at bounding box center [110, 384] width 96 height 8
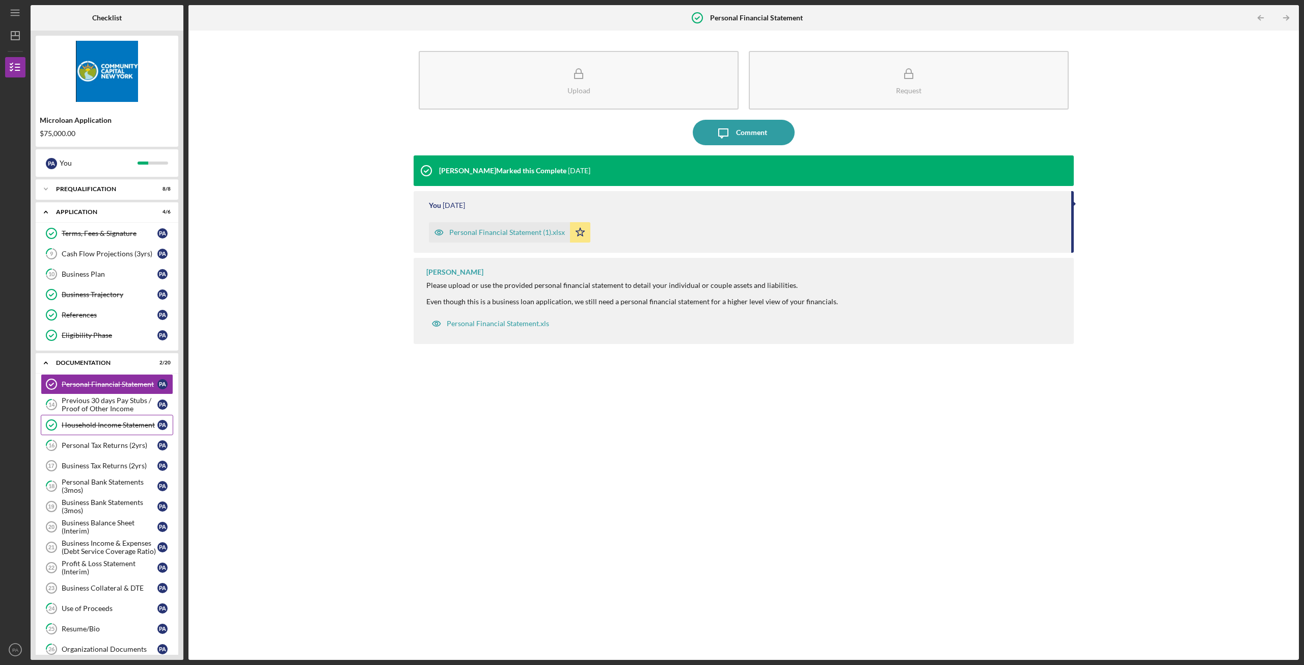
click at [115, 424] on div "Household Income Statement" at bounding box center [110, 425] width 96 height 8
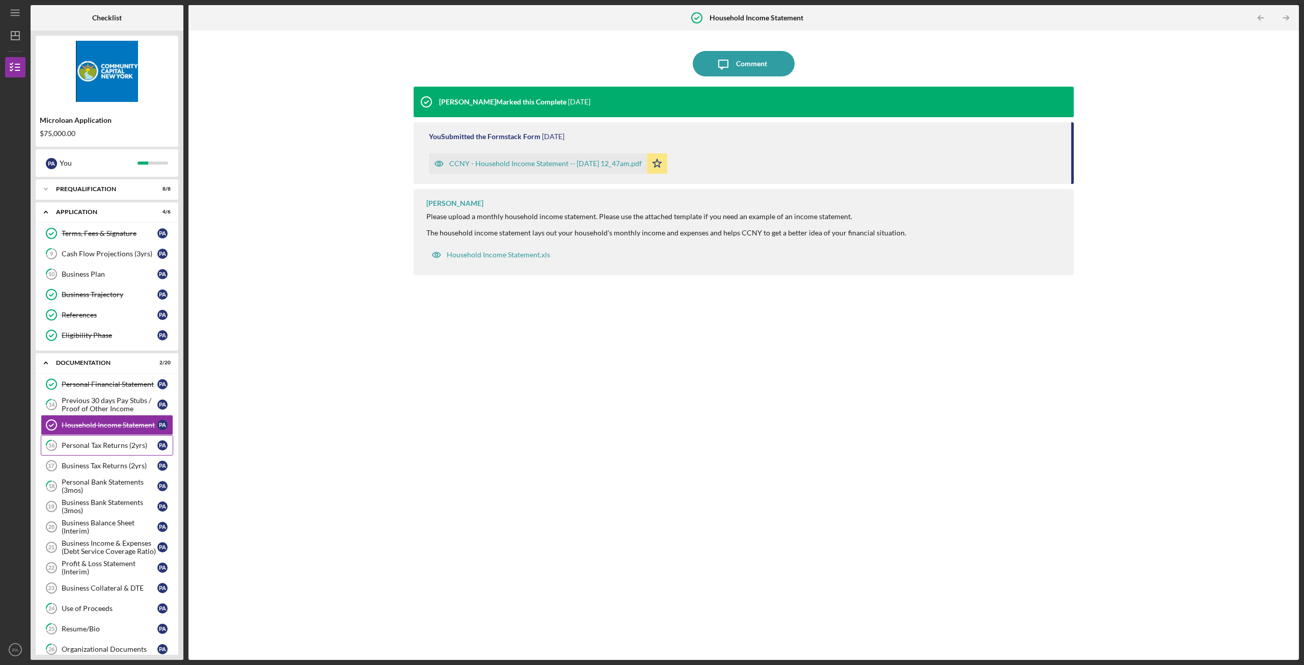
click at [112, 445] on div "Personal Tax Returns (2yrs)" at bounding box center [110, 445] width 96 height 8
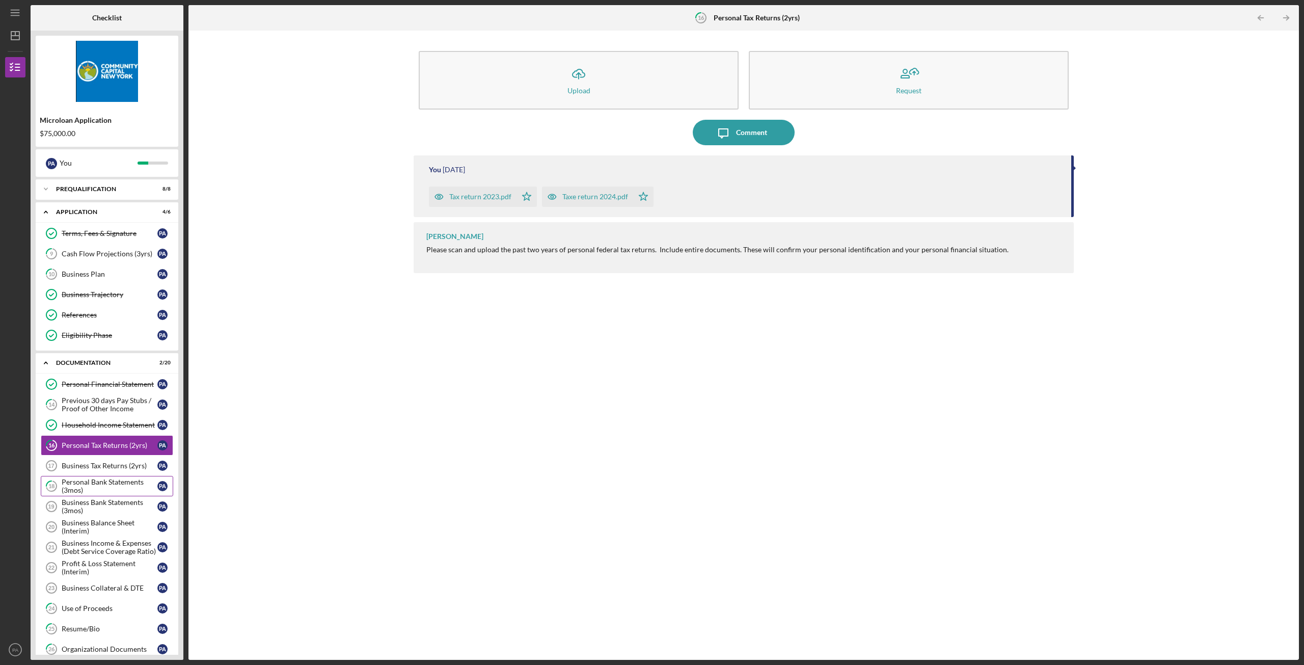
click at [113, 479] on div "Personal Bank Statements (3mos)" at bounding box center [110, 486] width 96 height 16
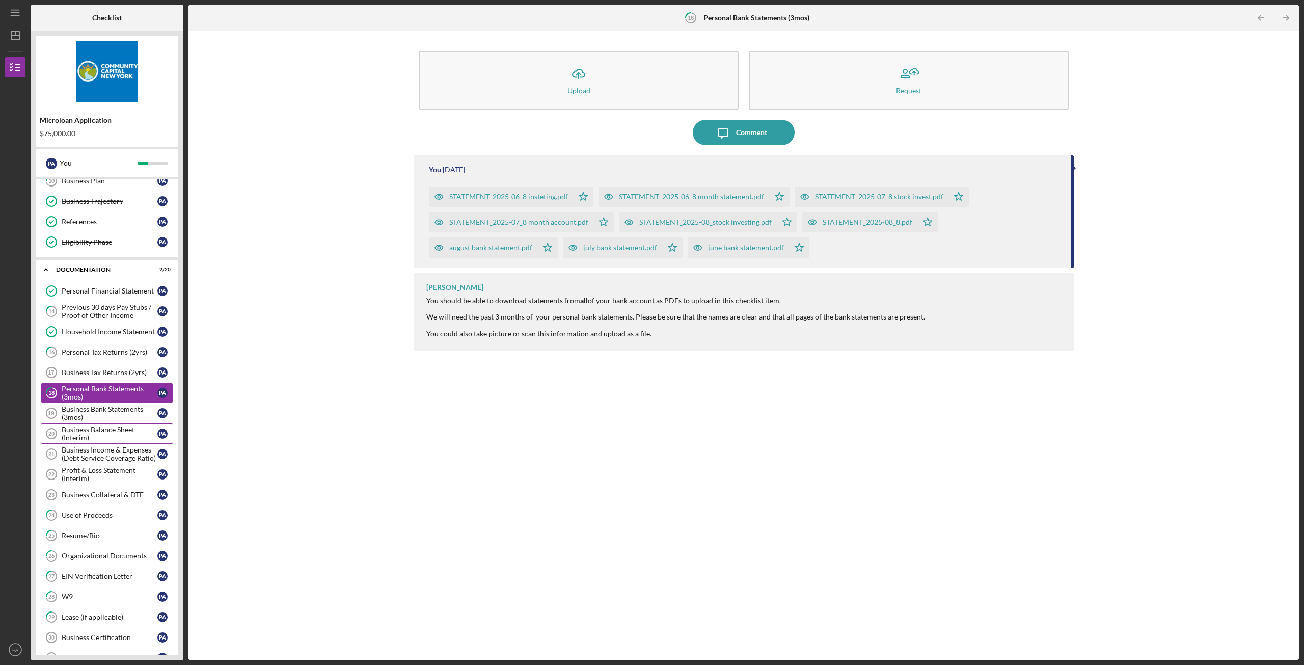
scroll to position [102, 0]
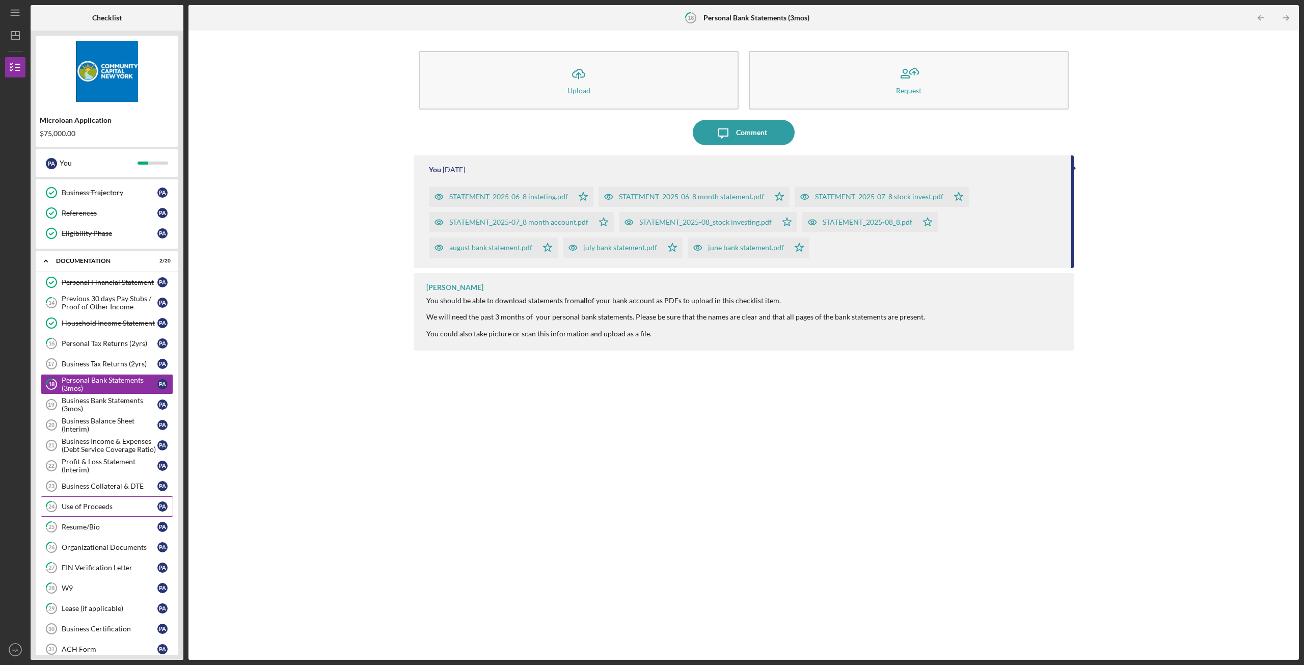
click at [114, 509] on div "Use of Proceeds" at bounding box center [110, 506] width 96 height 8
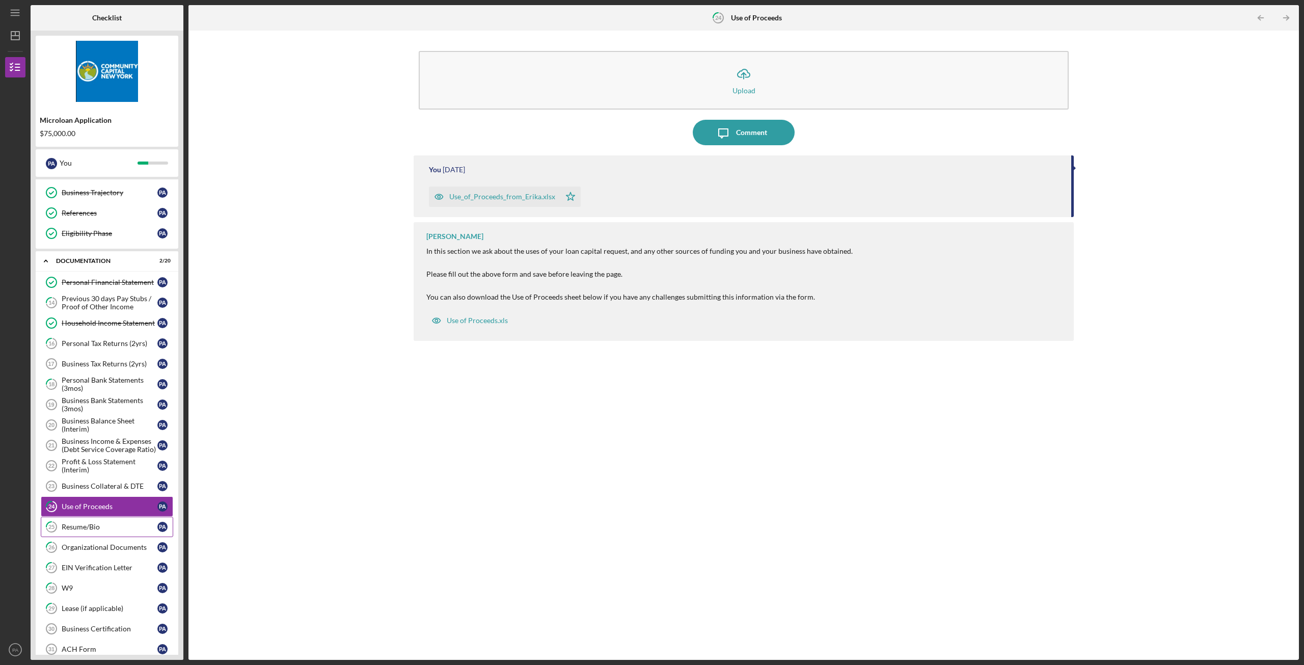
click at [96, 531] on link "25 Resume/Bio P A" at bounding box center [107, 527] width 132 height 20
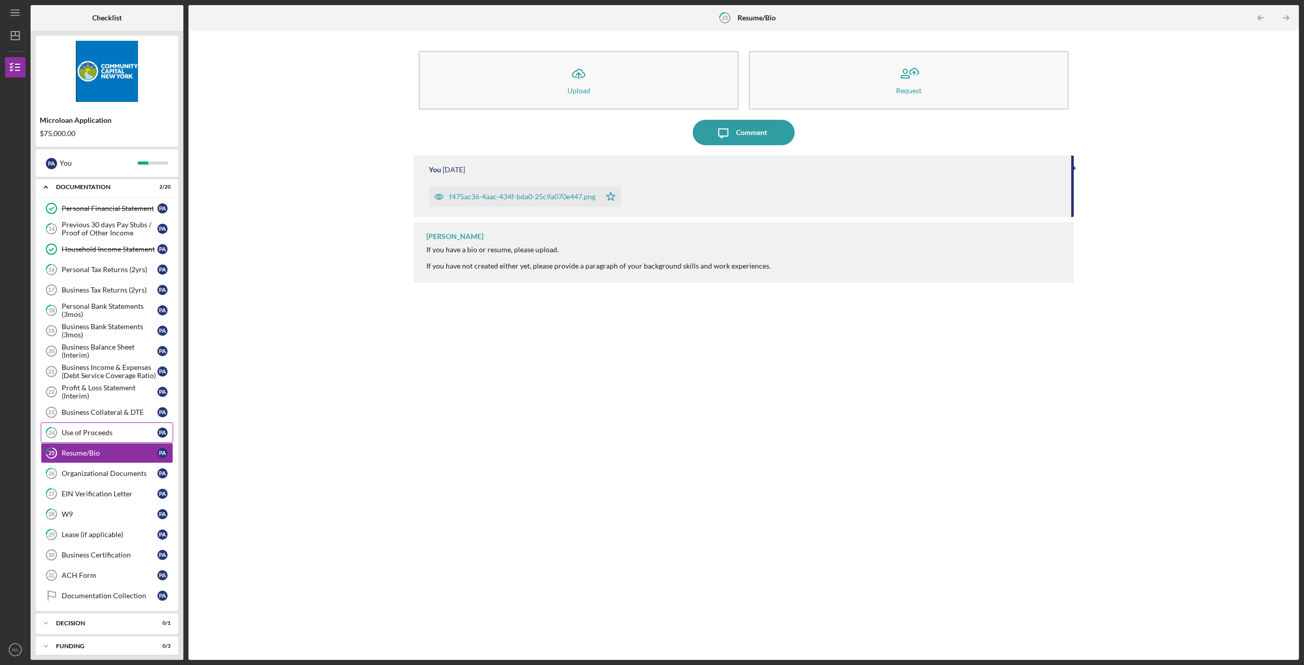
scroll to position [206, 0]
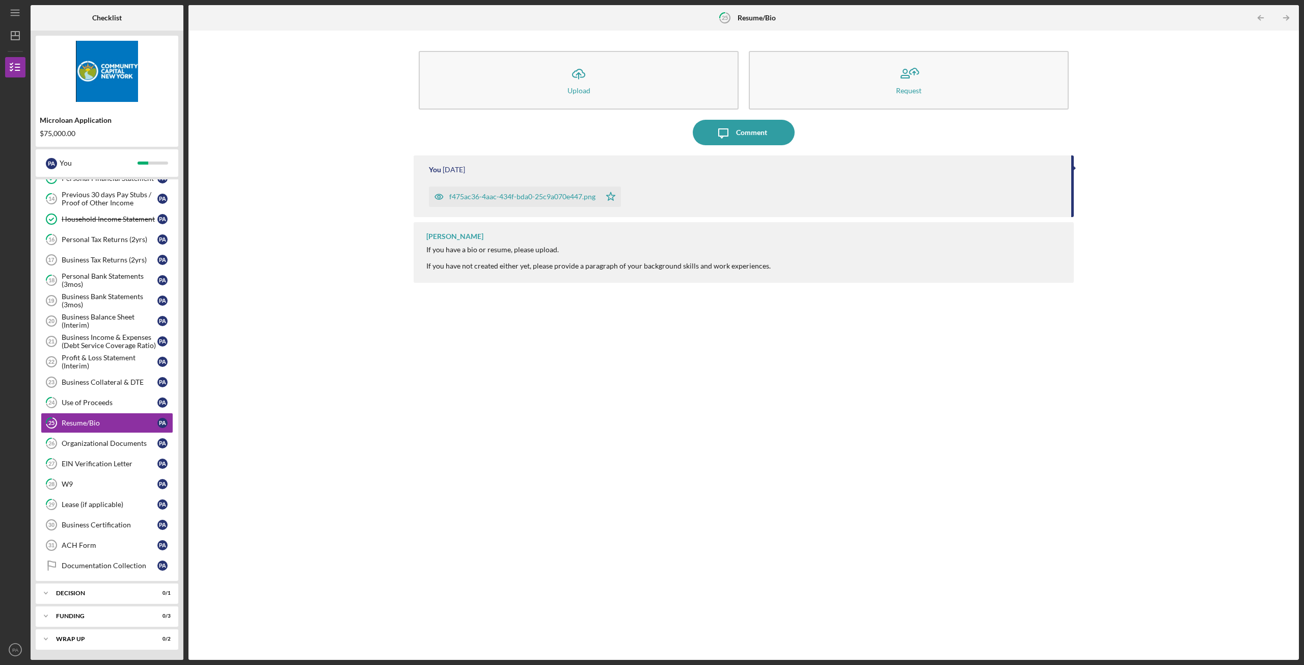
click at [509, 199] on div "f475ac36-4aac-434f-bda0-25c9a070e447.png" at bounding box center [522, 197] width 146 height 8
click at [113, 530] on link "Business Certification 30 Business Certification P A" at bounding box center [107, 525] width 132 height 20
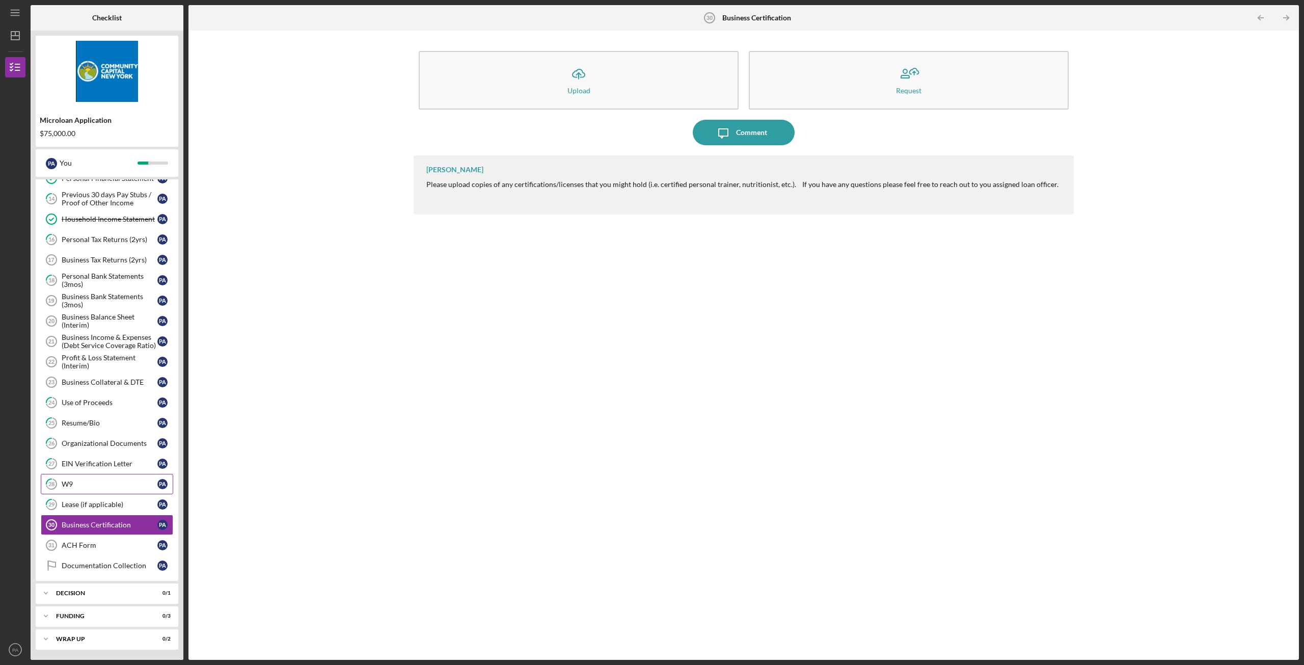
click at [95, 477] on link "28 W9 P A" at bounding box center [107, 484] width 132 height 20
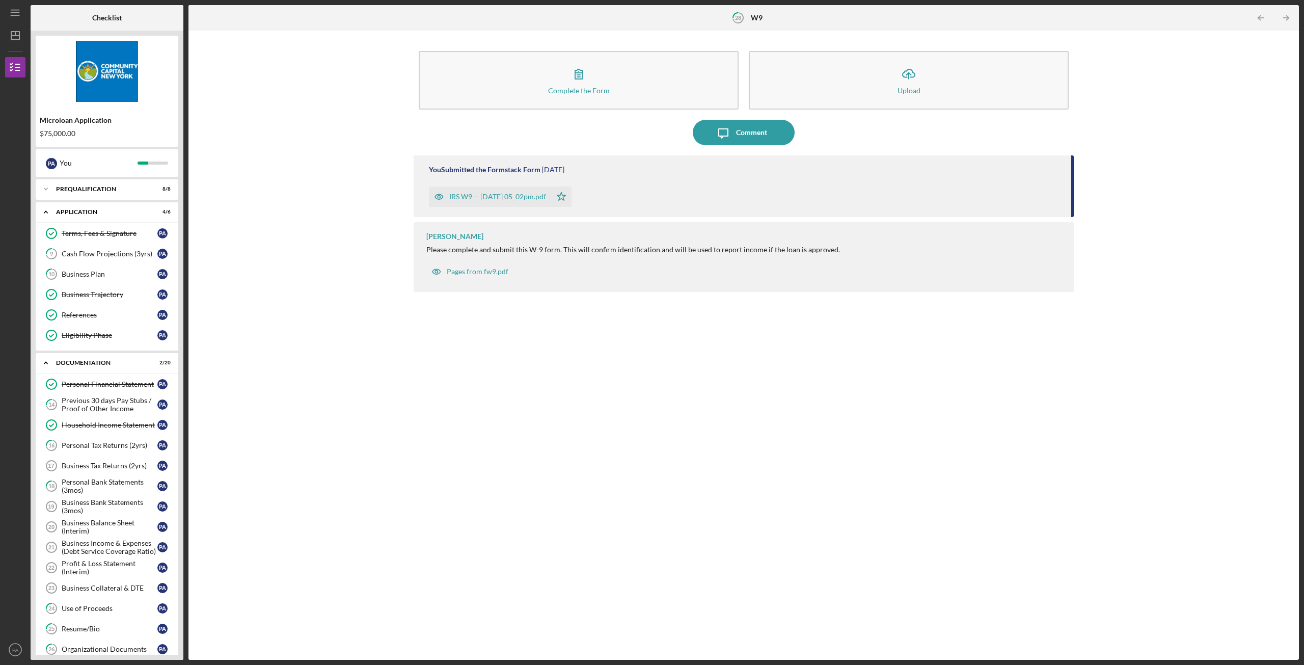
click at [1114, 375] on div "Complete the Form Form Icon/Upload Upload Icon/Message Comment You Submitted th…" at bounding box center [744, 345] width 1100 height 619
